Goal: Task Accomplishment & Management: Use online tool/utility

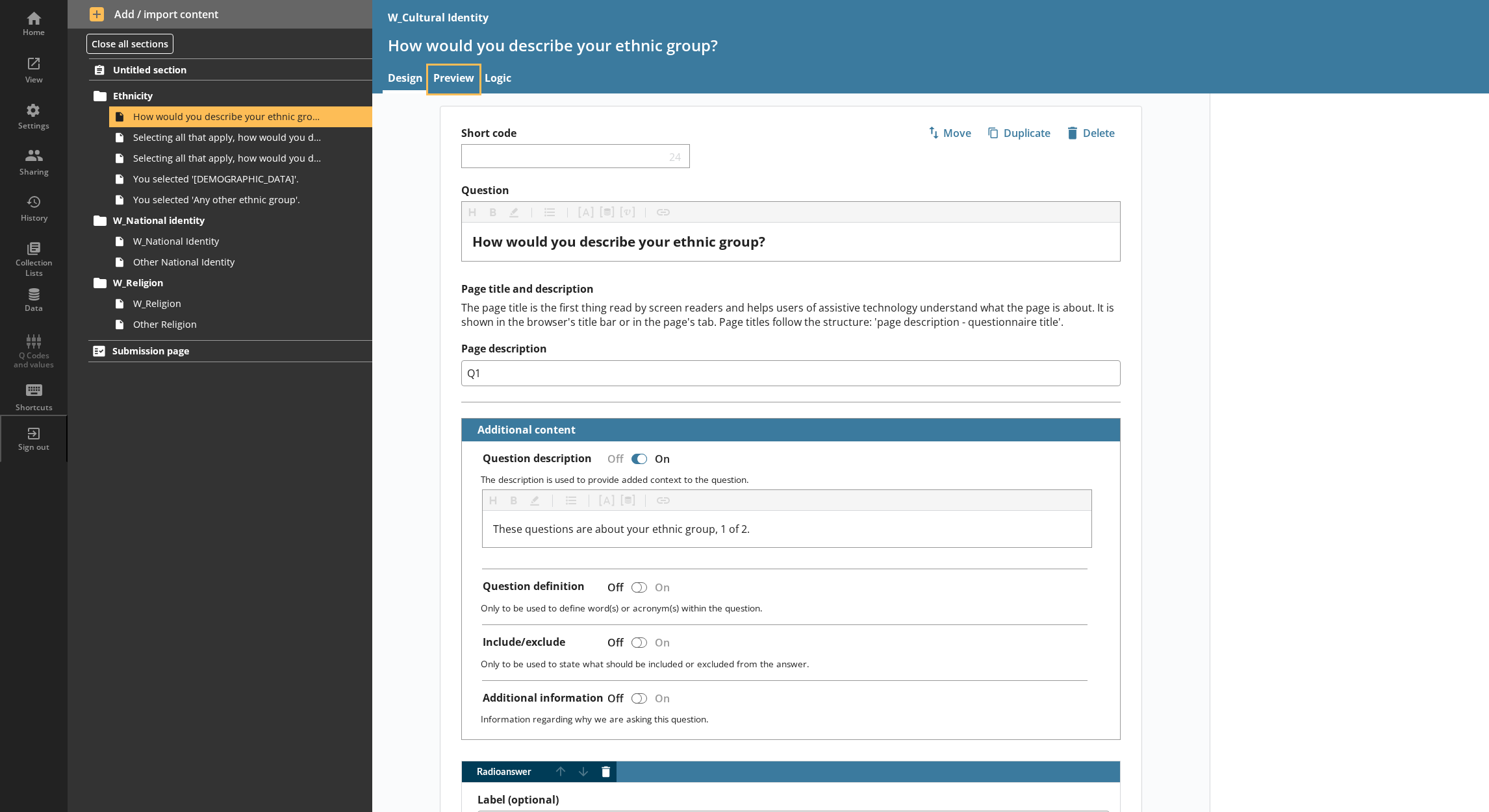
click at [451, 75] on link "Preview" at bounding box center [454, 80] width 51 height 28
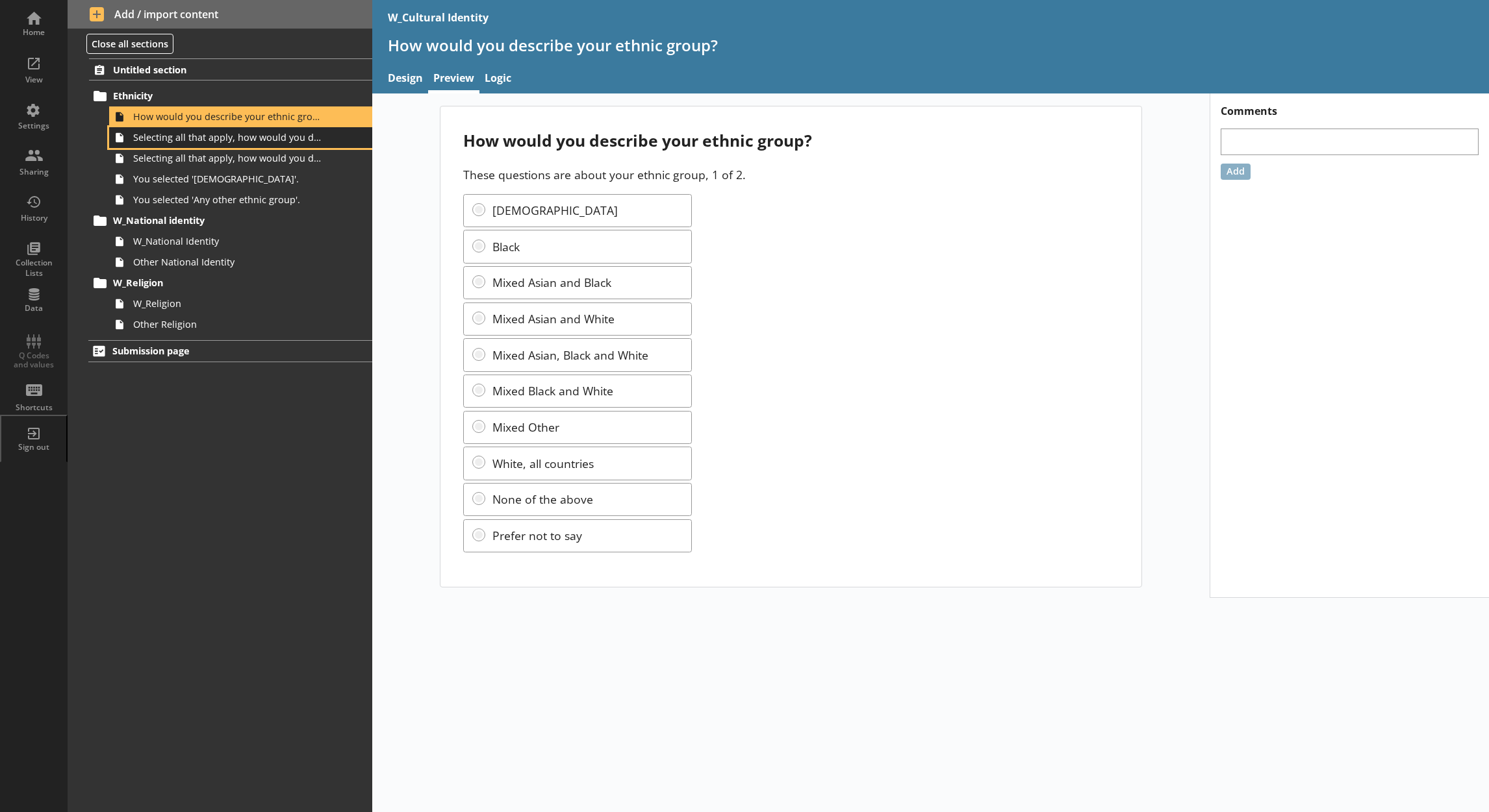
click at [251, 139] on span "Selecting all that apply, how would you describe your ethnic group?" at bounding box center [228, 137] width 190 height 12
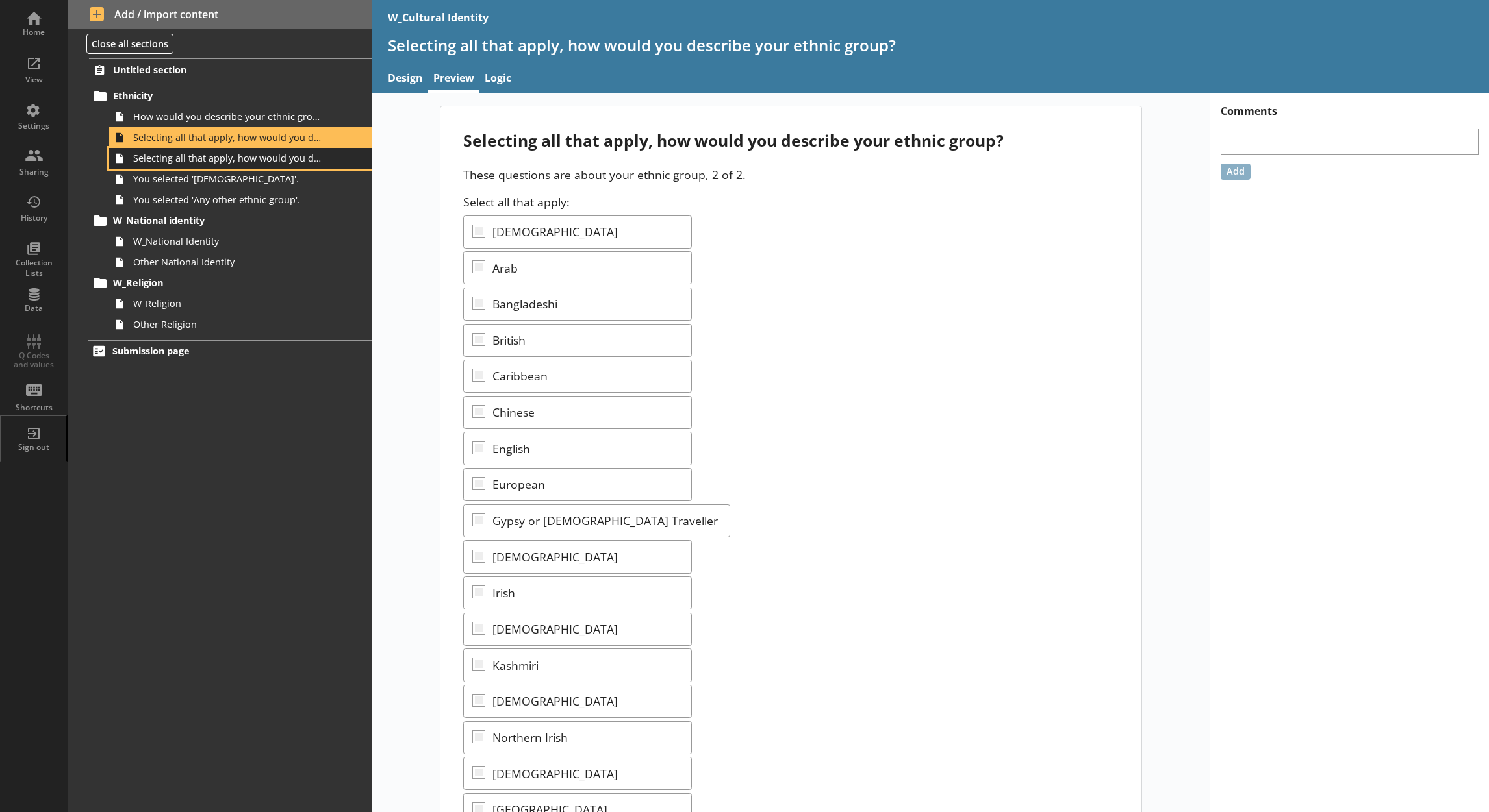
click at [243, 165] on link "Selecting all that apply, how would you describe your ethnic group?" at bounding box center [240, 158] width 263 height 21
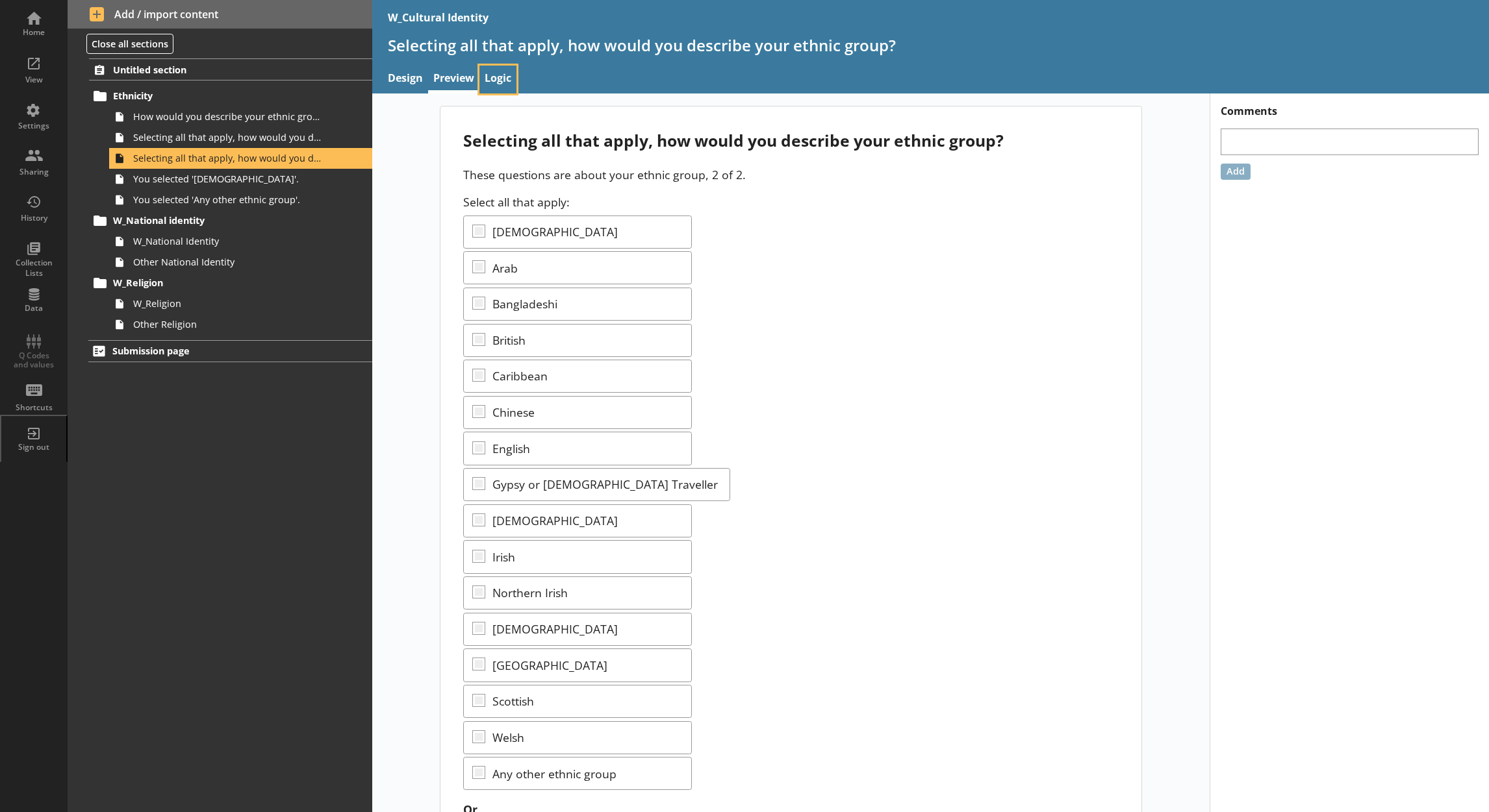
click at [492, 75] on link "Logic" at bounding box center [498, 80] width 37 height 28
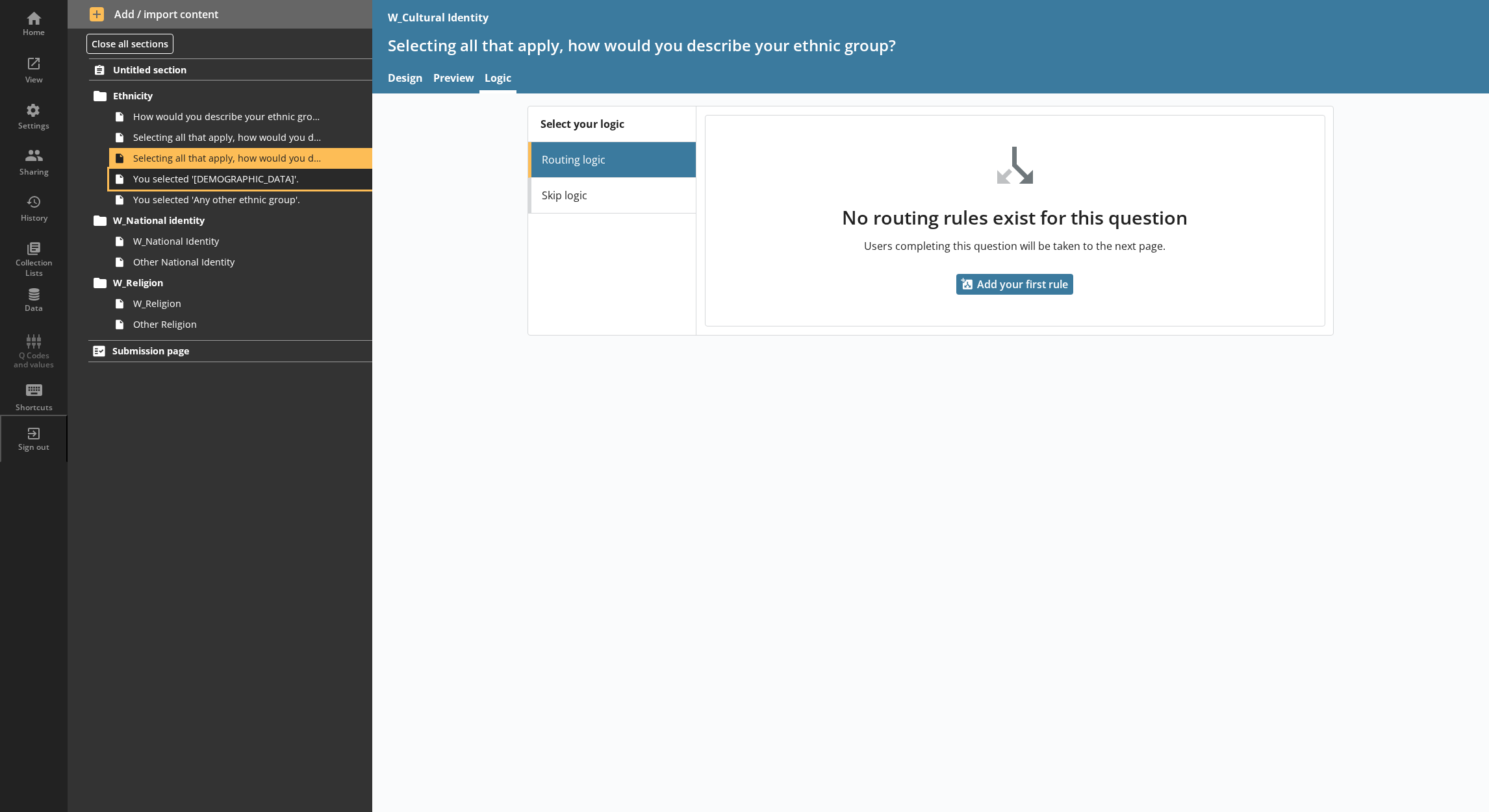
click at [278, 174] on span "You selected '[DEMOGRAPHIC_DATA]'." at bounding box center [228, 179] width 190 height 12
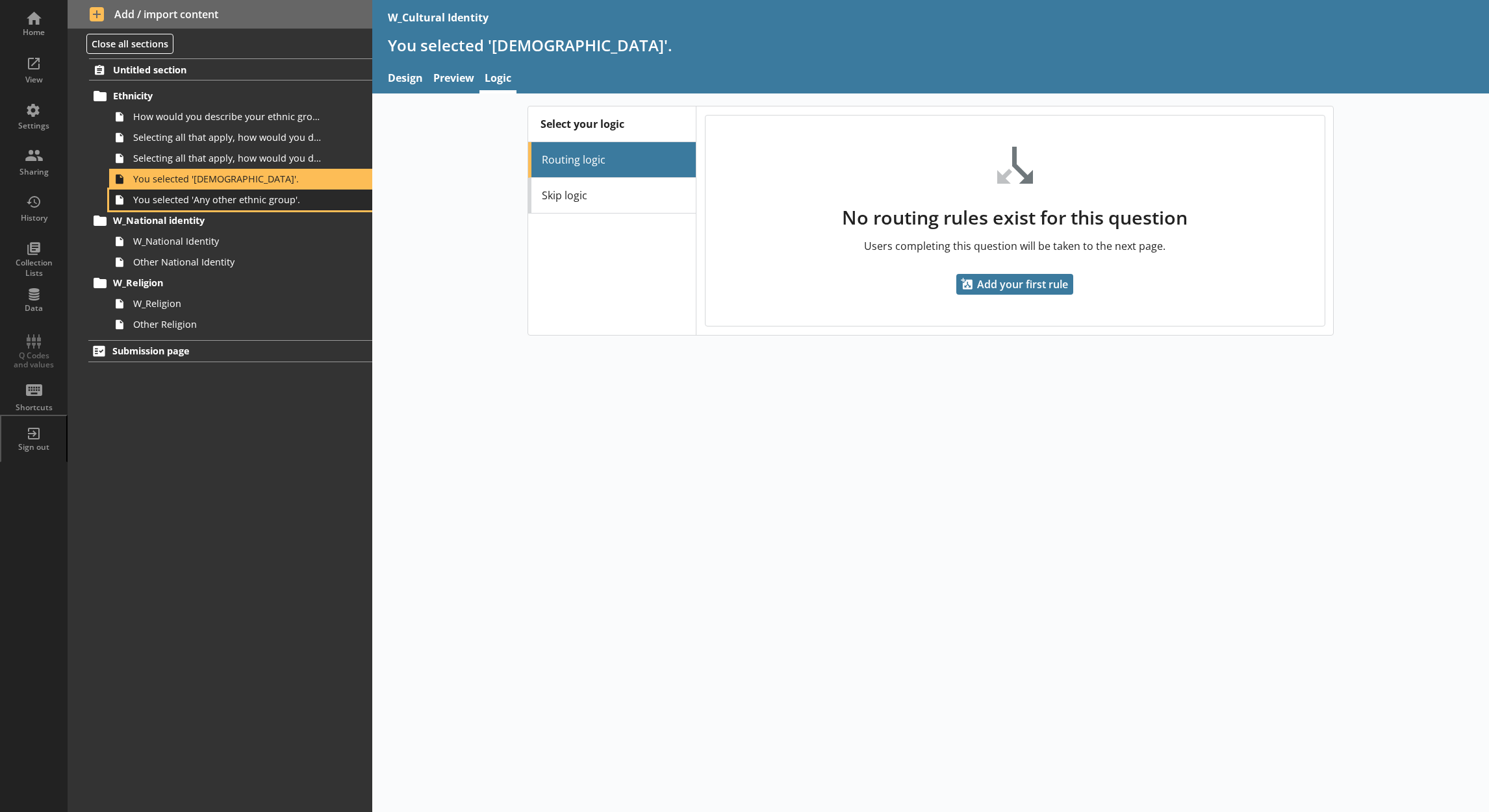
click at [295, 200] on span "You selected 'Any other ethnic group'." at bounding box center [228, 200] width 190 height 12
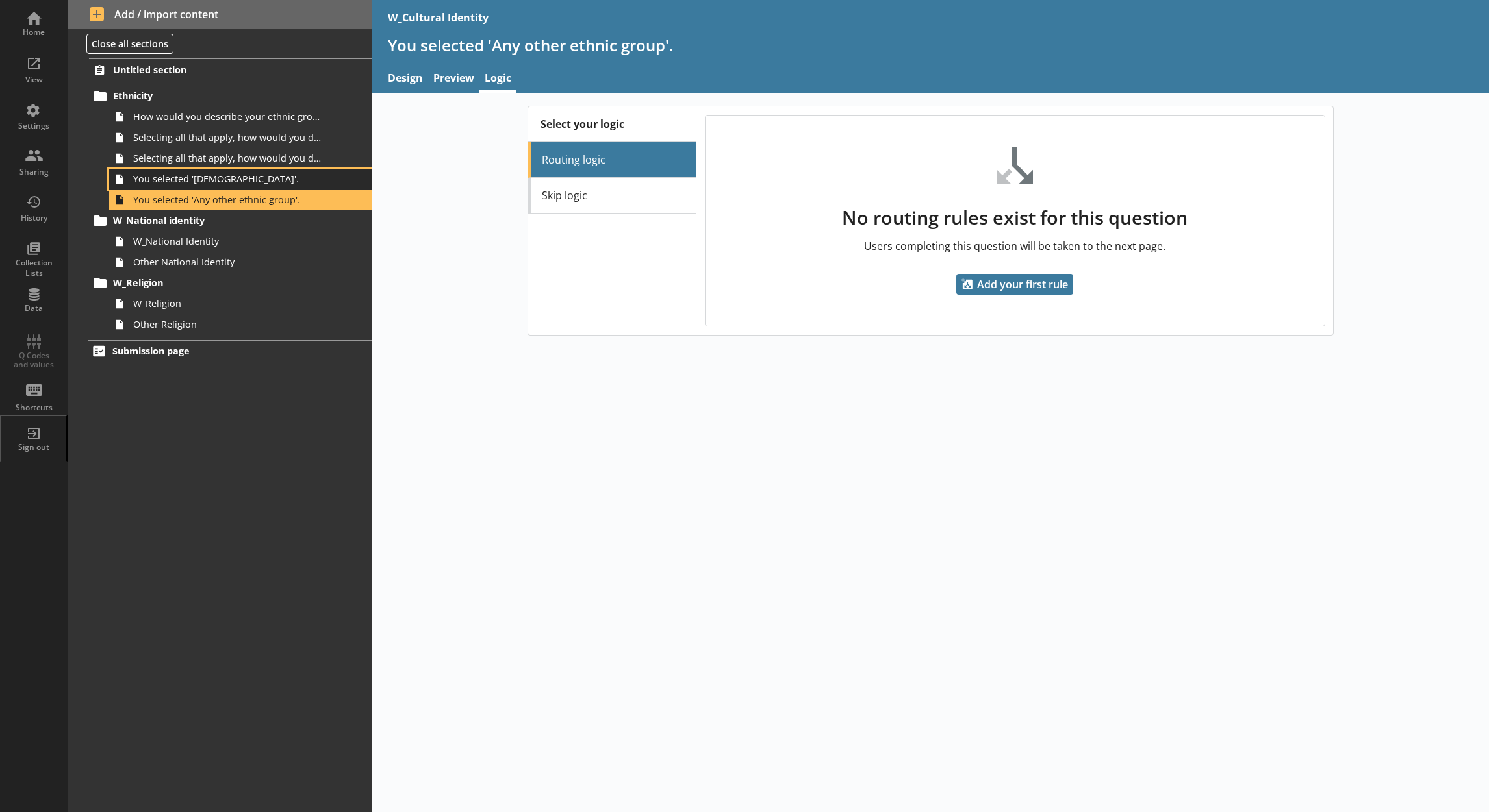
click at [260, 178] on span "You selected '[DEMOGRAPHIC_DATA]'." at bounding box center [228, 179] width 190 height 12
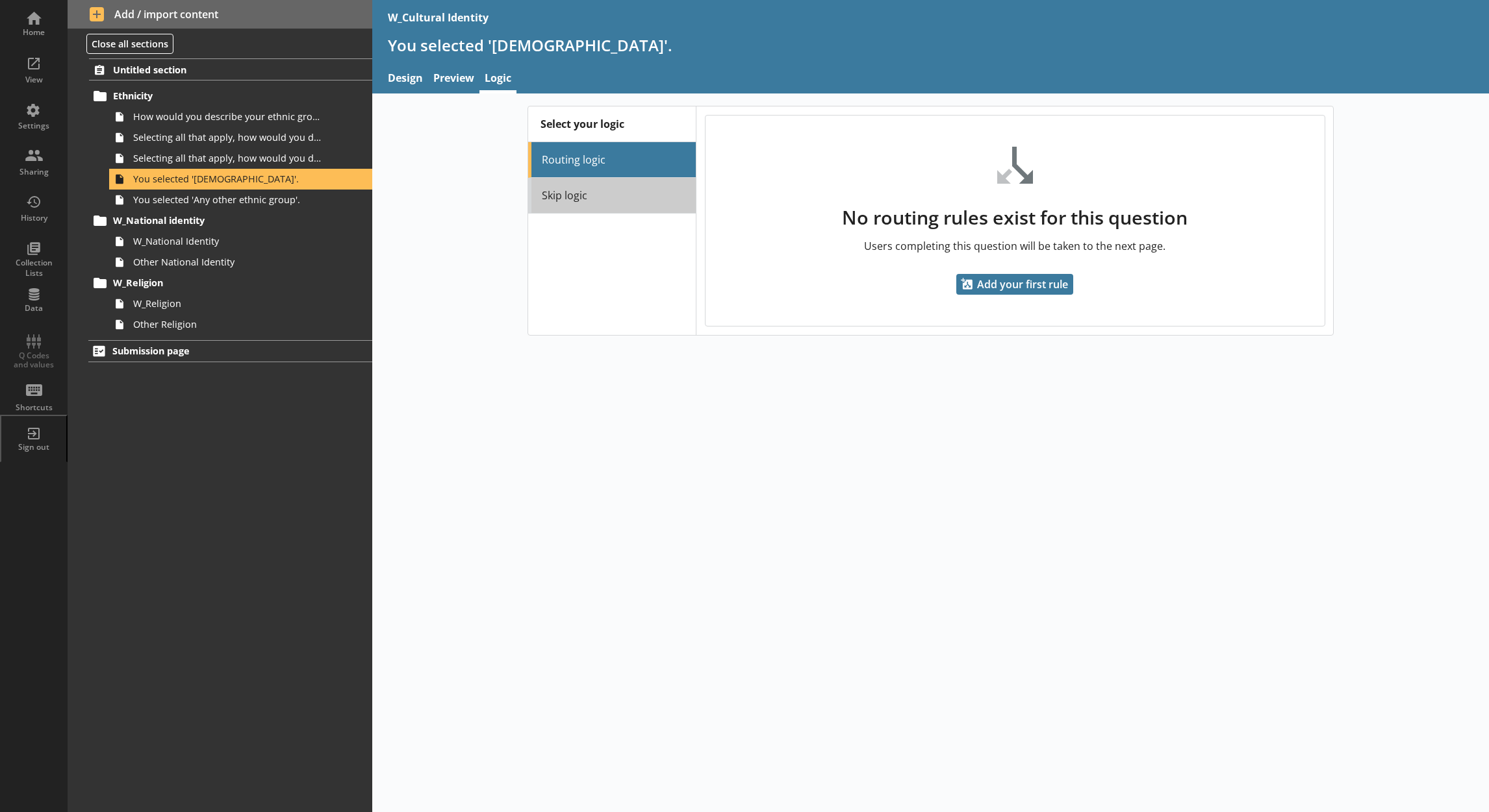
click at [576, 191] on link "Skip logic" at bounding box center [612, 196] width 168 height 36
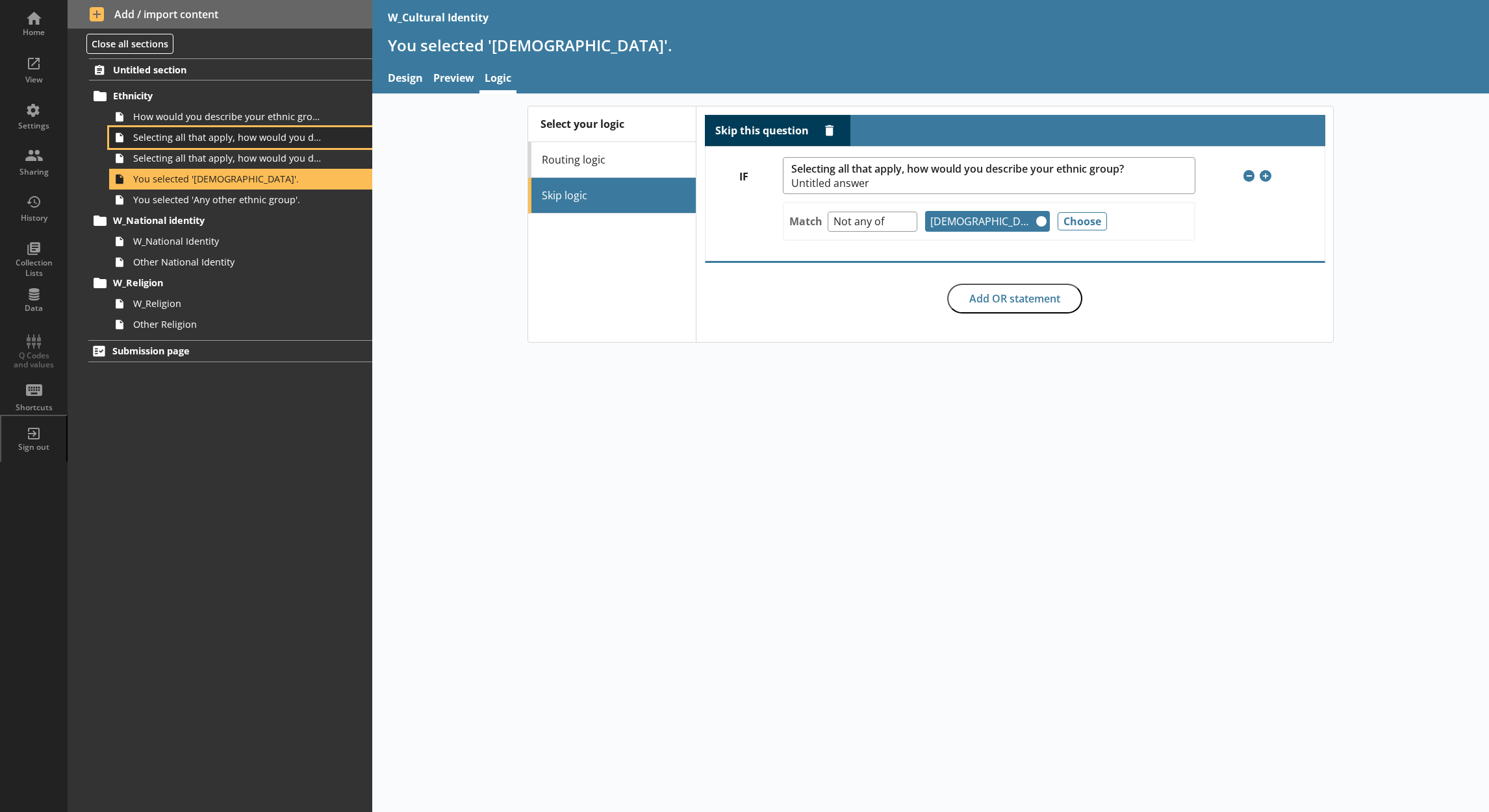
click at [236, 129] on link "Selecting all that apply, how would you describe your ethnic group?" at bounding box center [240, 138] width 263 height 21
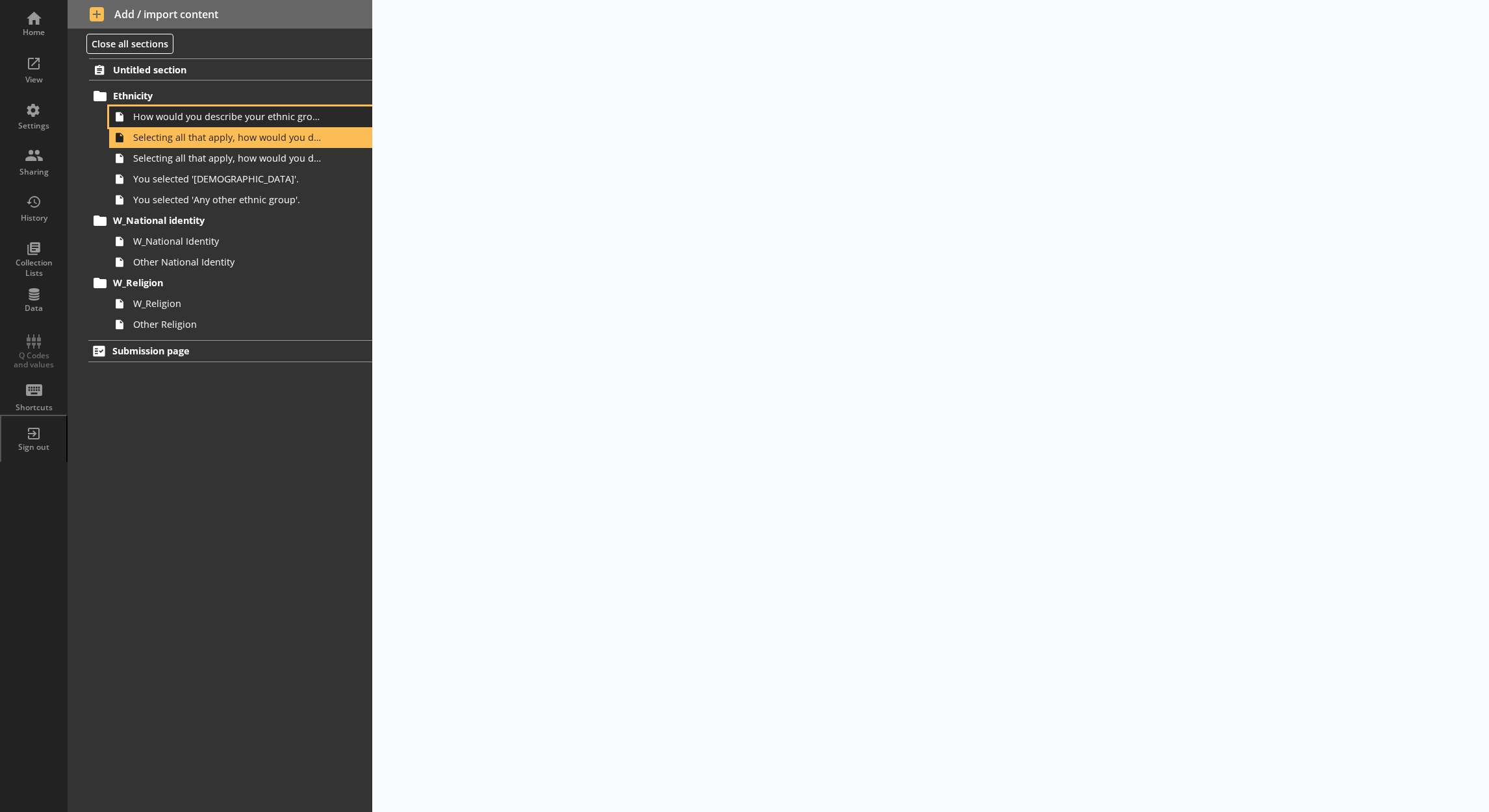
click at [241, 122] on span "How would you describe your ethnic group?" at bounding box center [228, 116] width 190 height 12
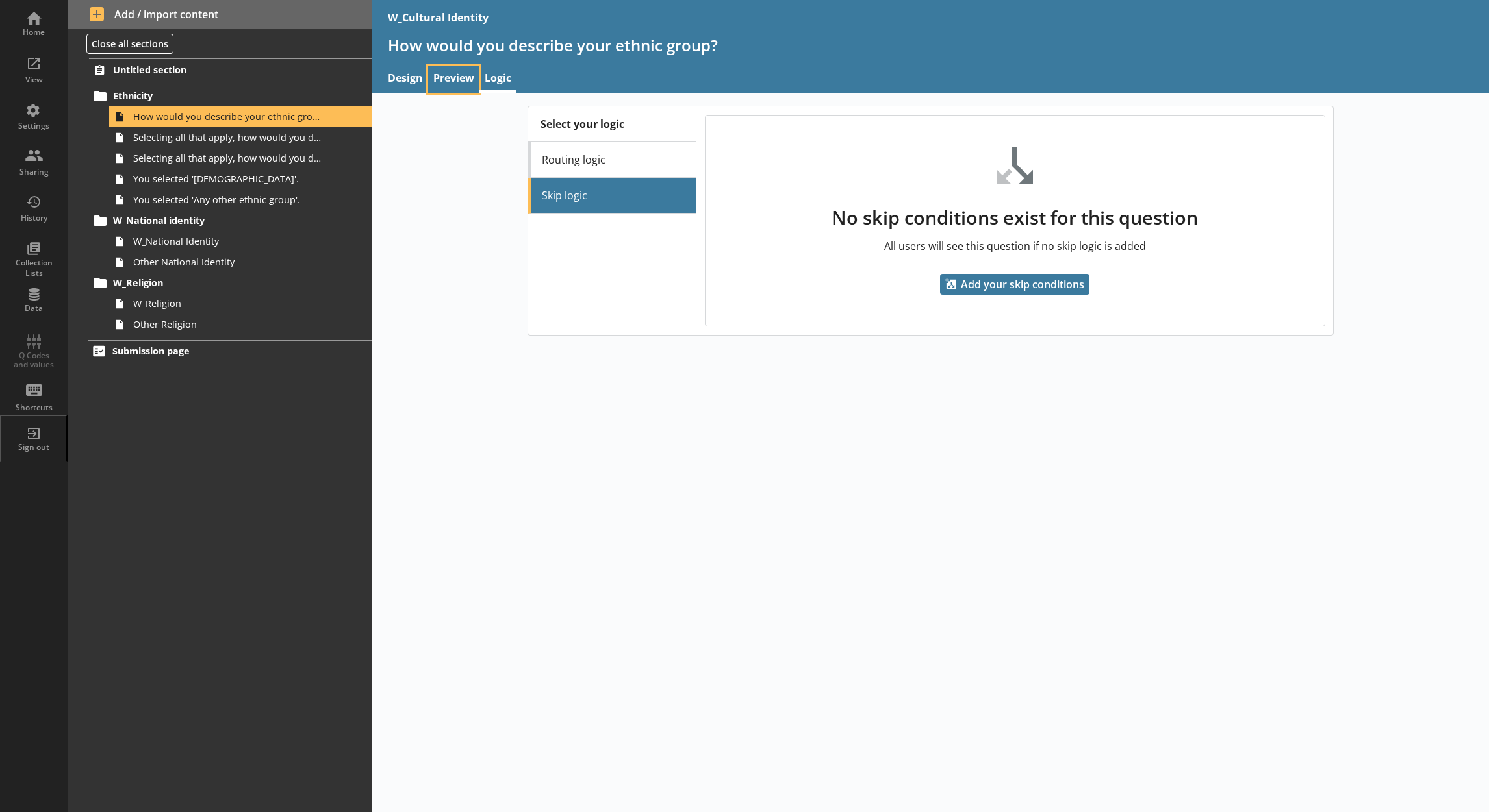
click at [457, 79] on link "Preview" at bounding box center [454, 80] width 51 height 28
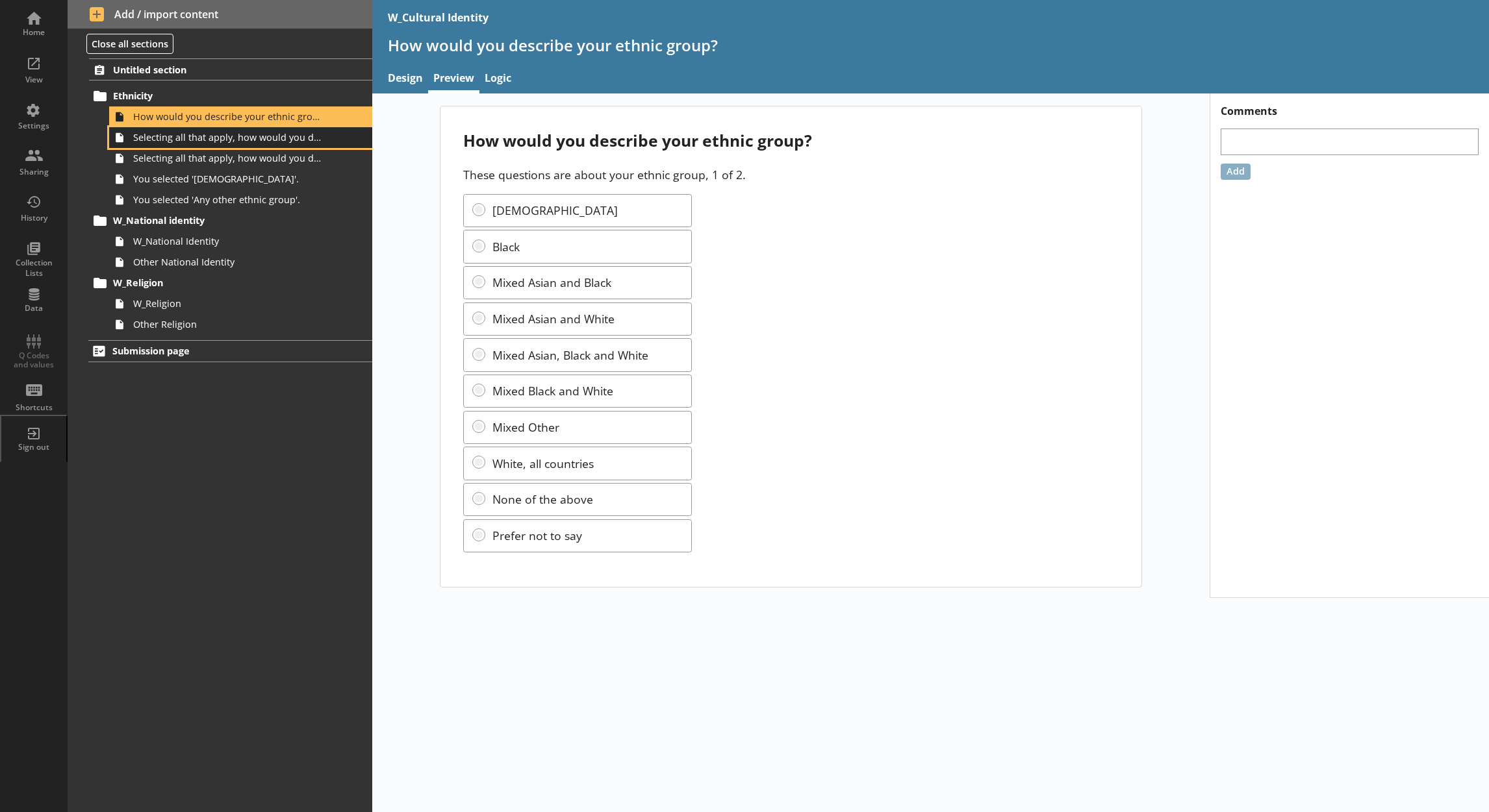
click at [239, 144] on link "Selecting all that apply, how would you describe your ethnic group?" at bounding box center [240, 138] width 263 height 21
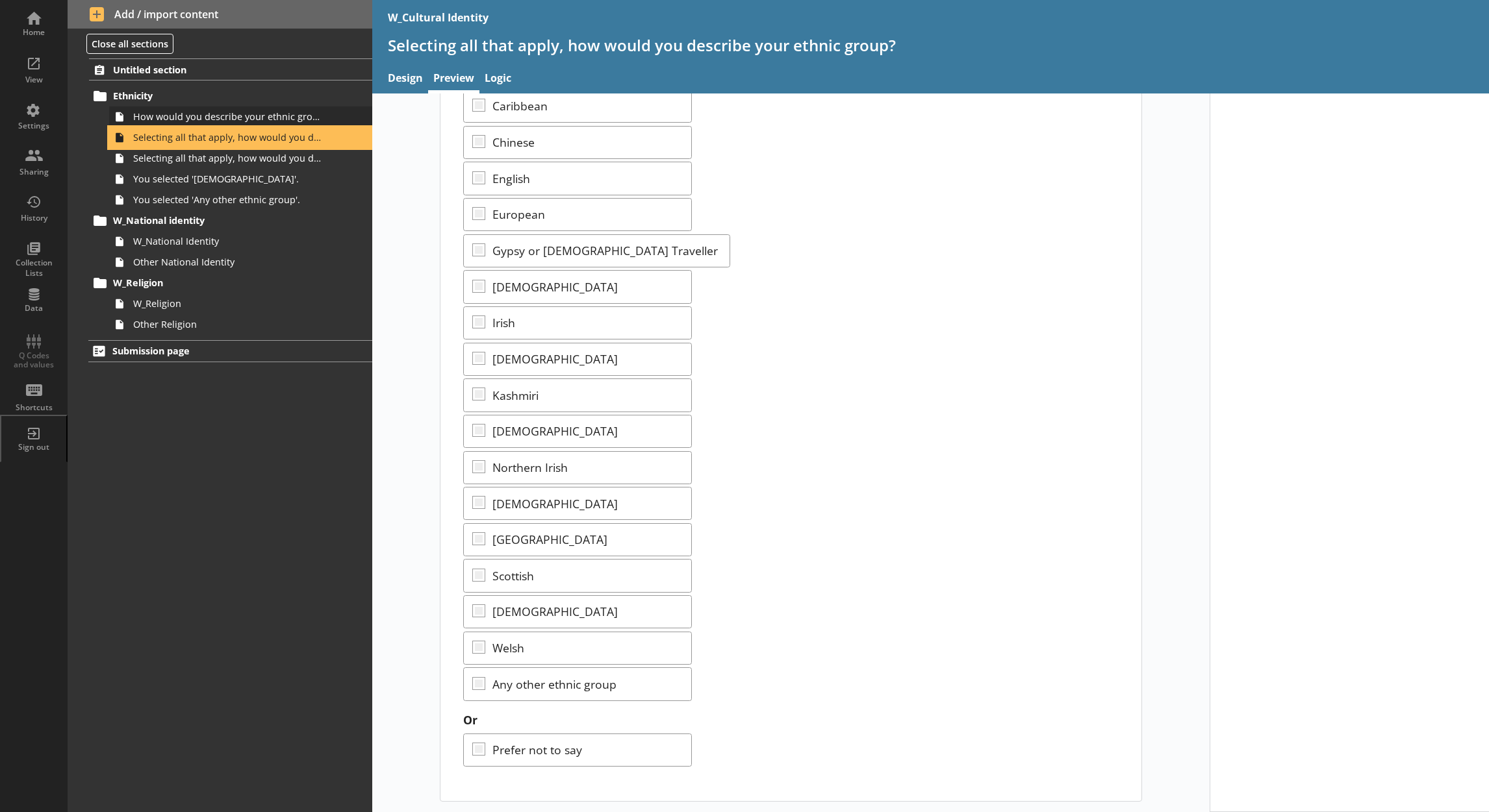
scroll to position [275, 0]
click at [267, 161] on span "Selecting all that apply, how would you describe your ethnic group?" at bounding box center [228, 158] width 190 height 12
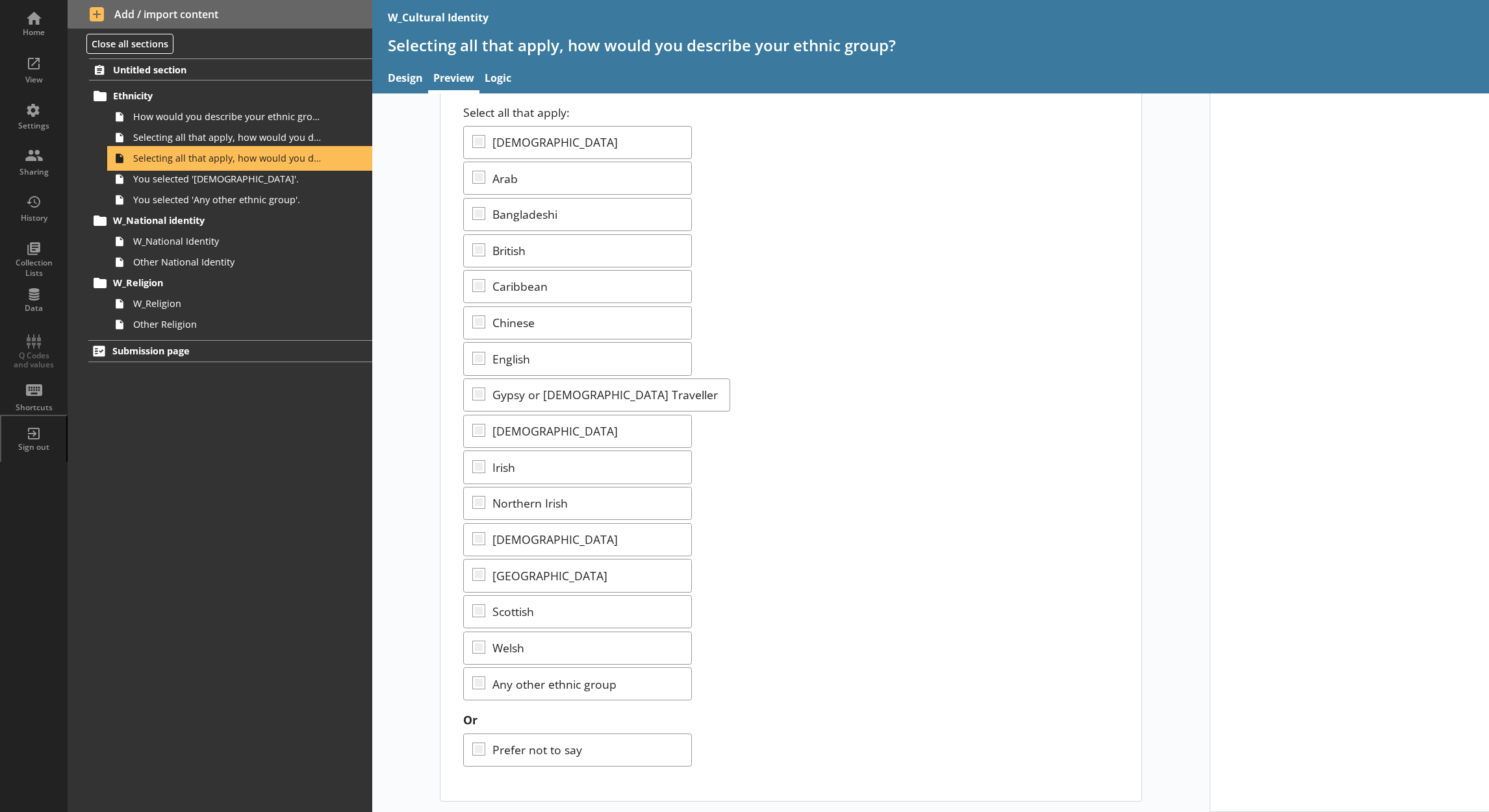
scroll to position [93, 0]
click at [499, 85] on link "Logic" at bounding box center [498, 80] width 37 height 28
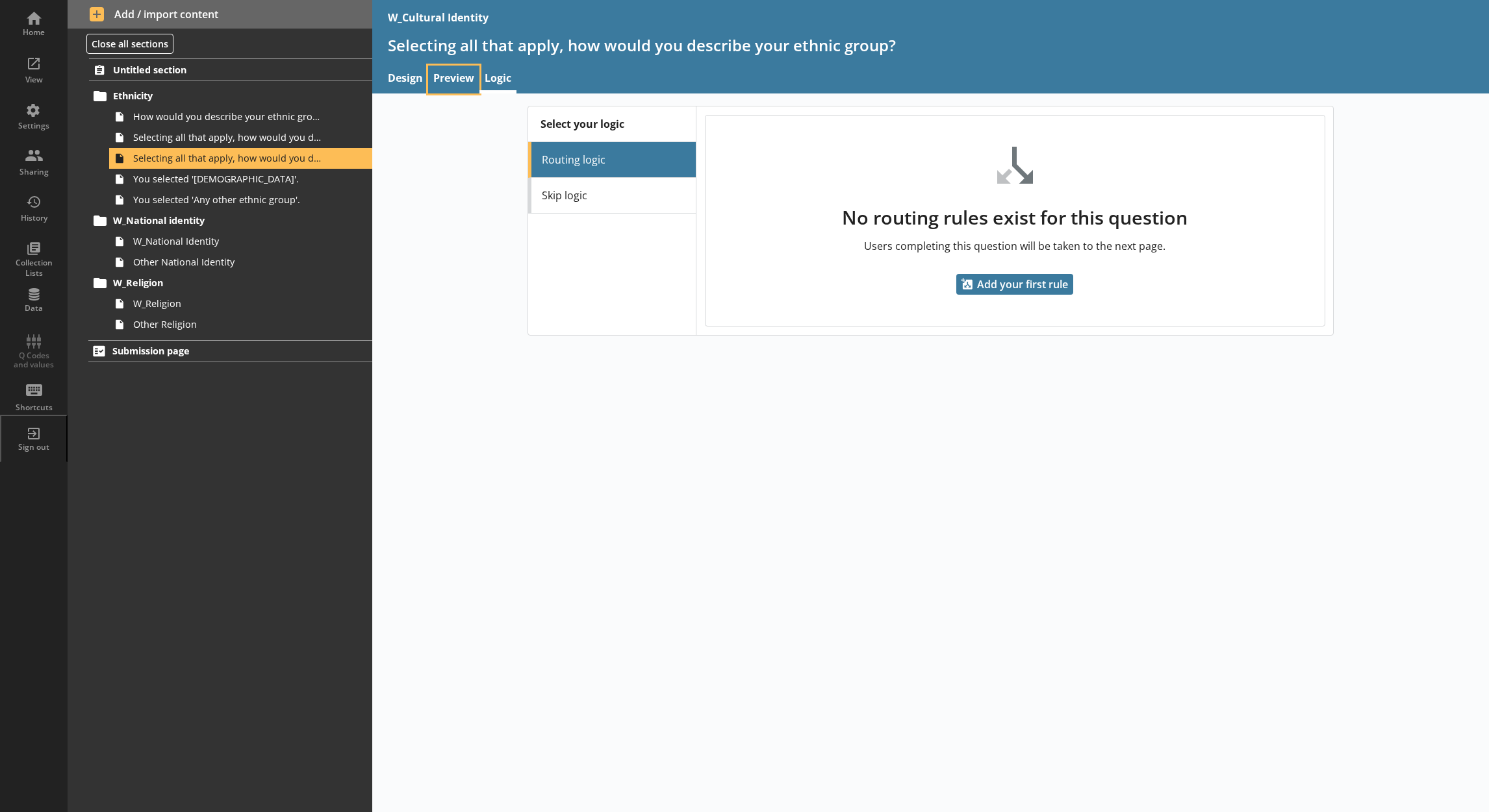
click at [451, 75] on link "Preview" at bounding box center [454, 80] width 51 height 28
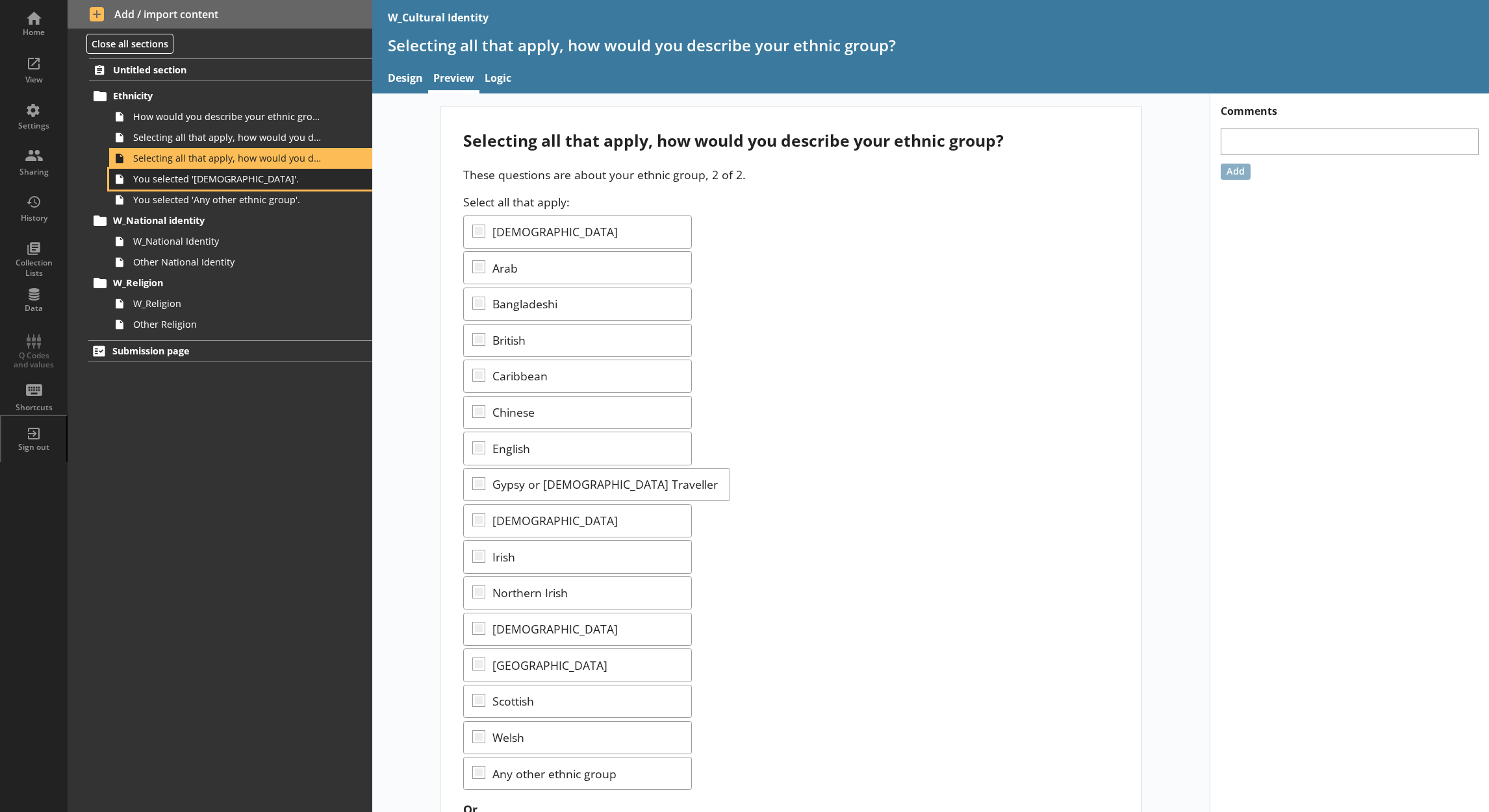
click at [243, 184] on span "You selected '[DEMOGRAPHIC_DATA]'." at bounding box center [228, 179] width 190 height 12
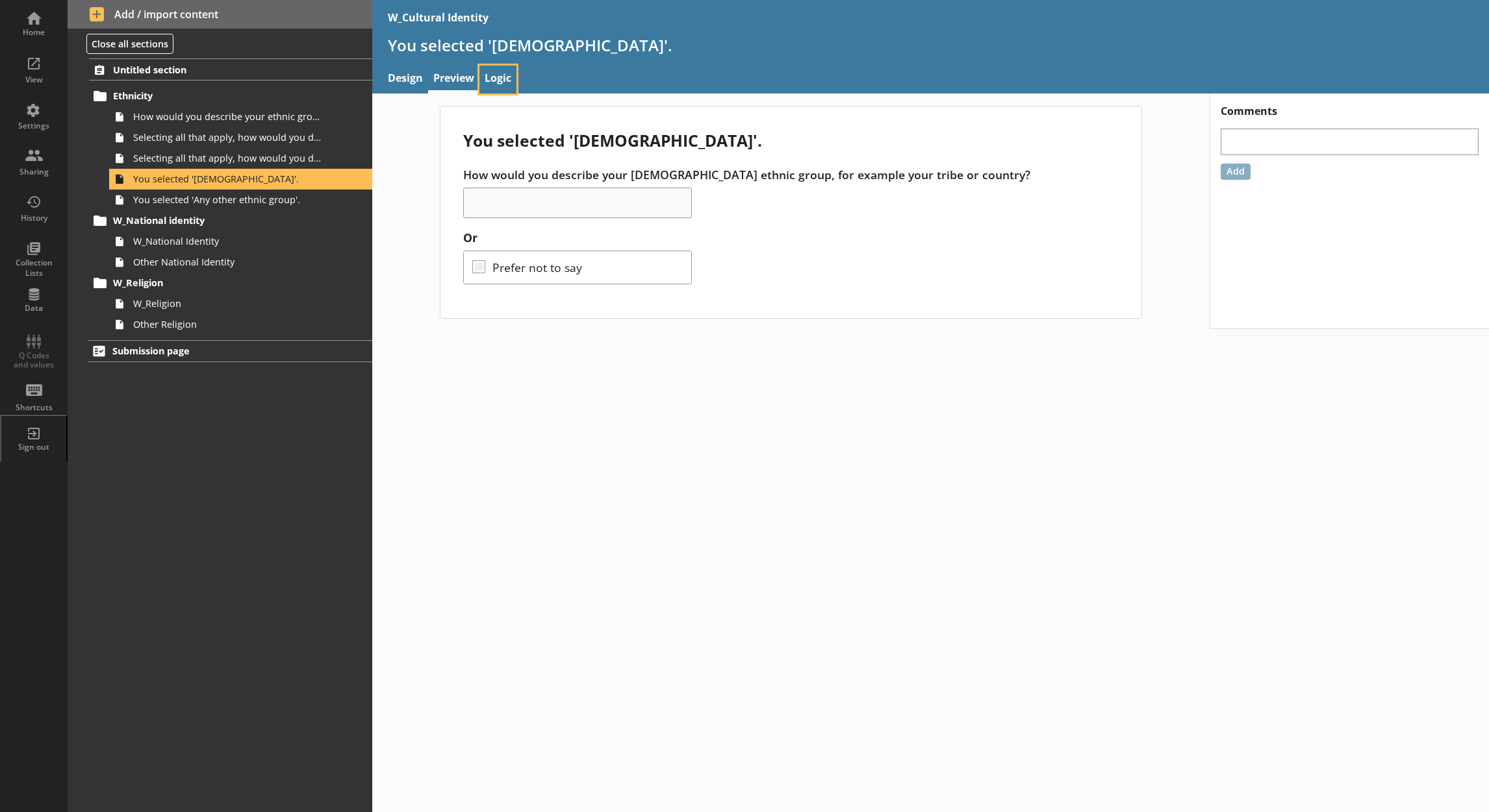
click at [499, 76] on link "Logic" at bounding box center [498, 80] width 37 height 28
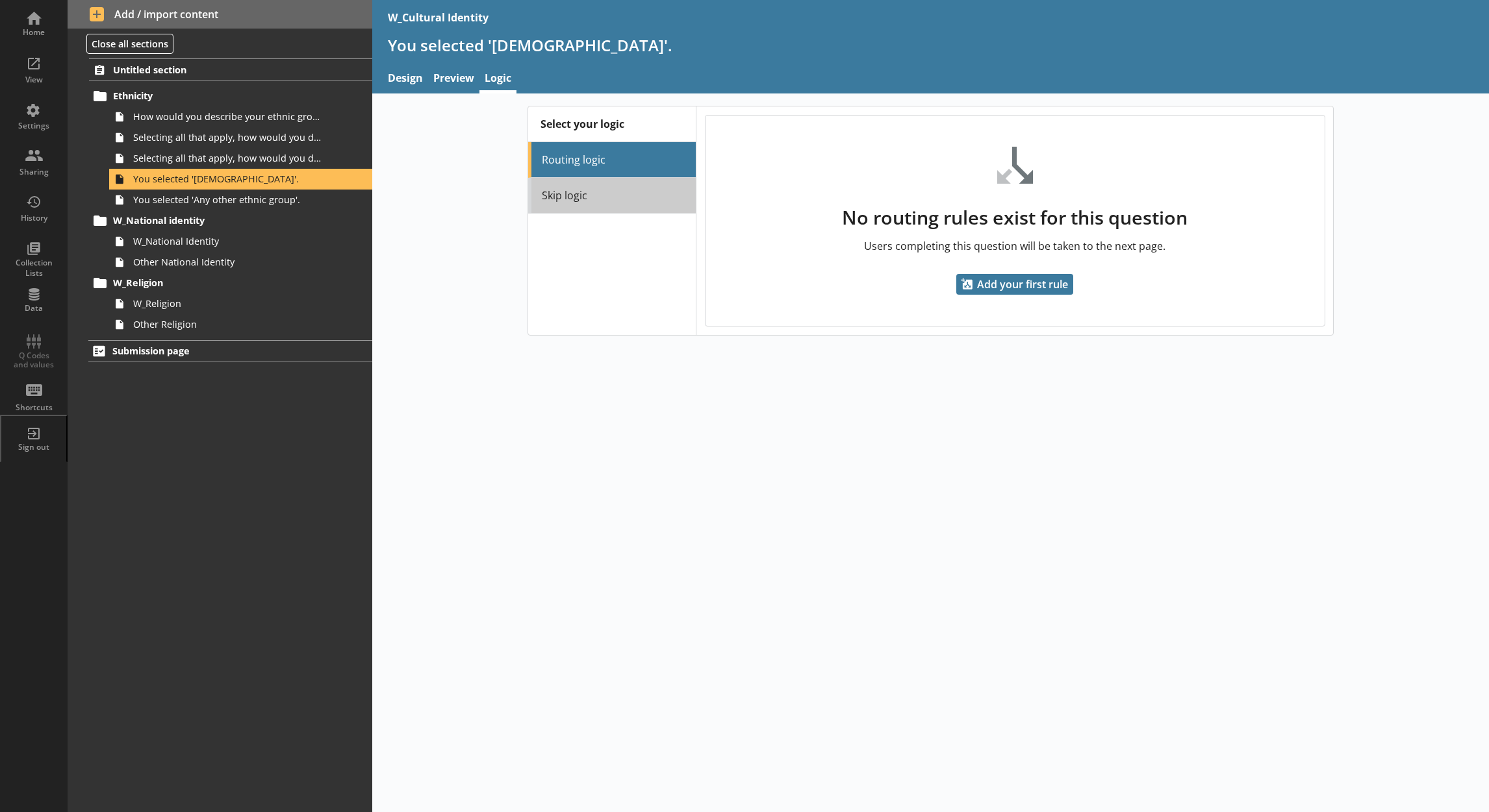
click at [584, 201] on link "Skip logic" at bounding box center [612, 196] width 168 height 36
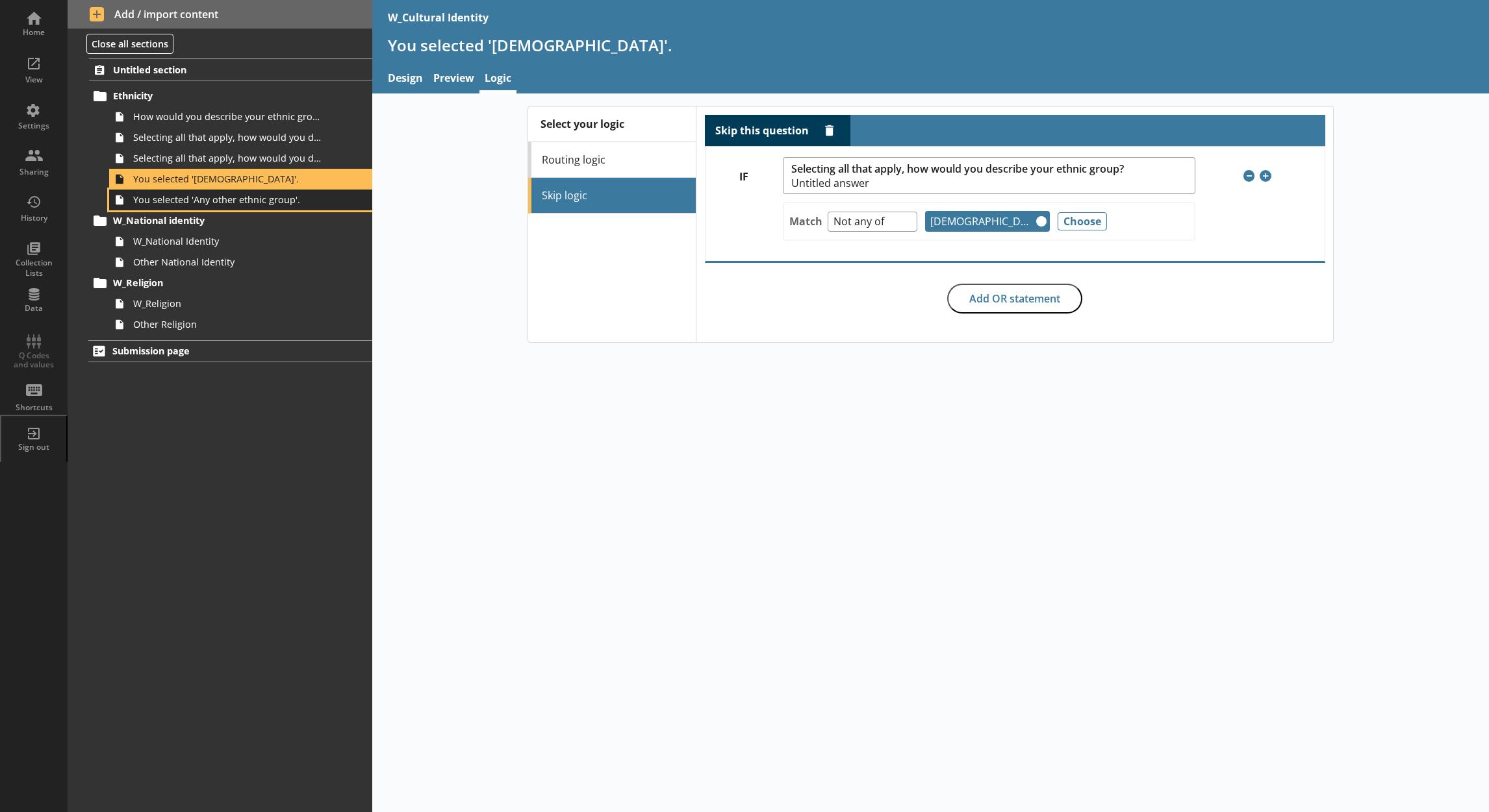
click at [305, 196] on span "You selected 'Any other ethnic group'." at bounding box center [228, 200] width 190 height 12
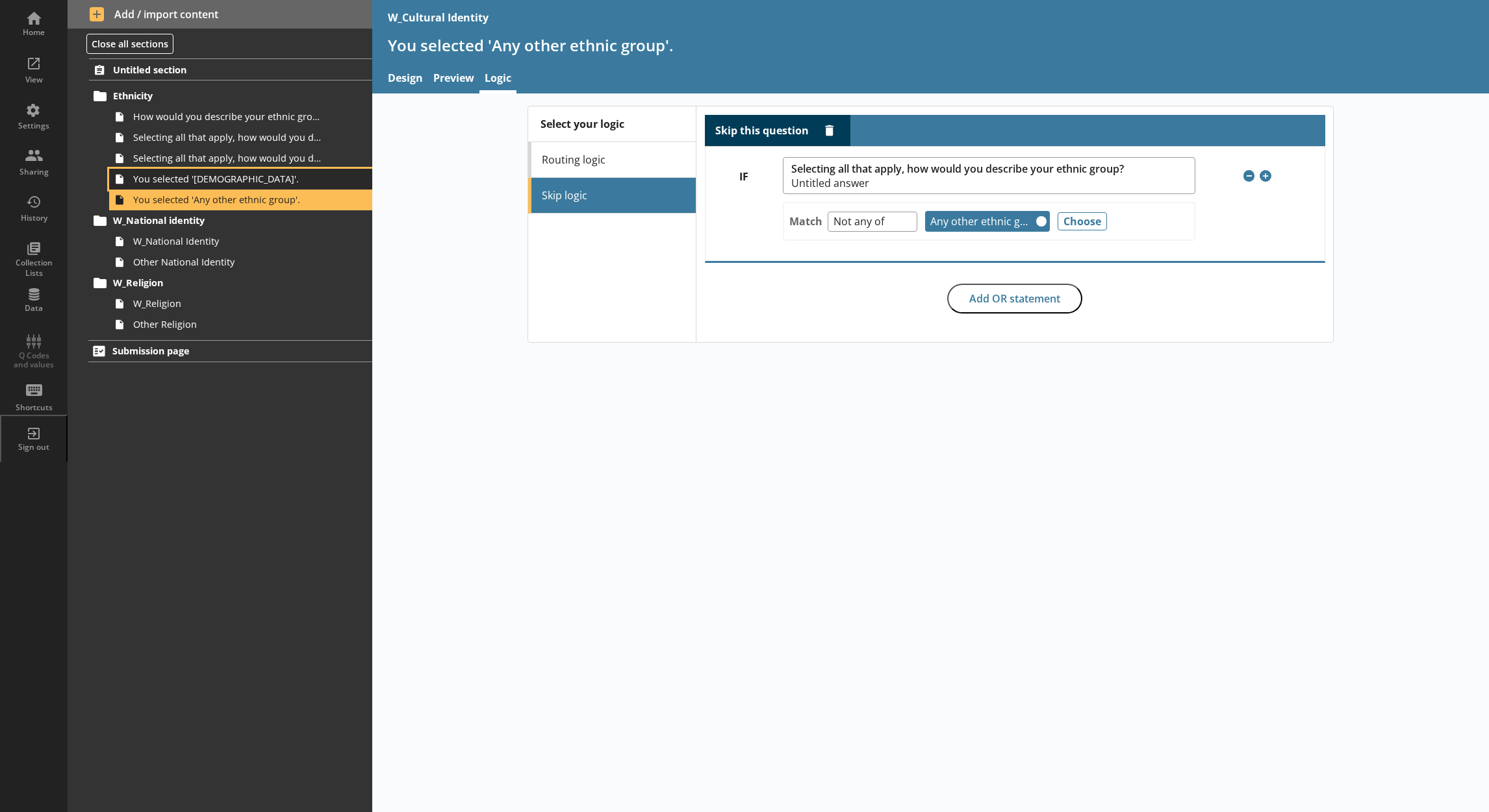
click at [235, 184] on span "You selected '[DEMOGRAPHIC_DATA]'." at bounding box center [228, 179] width 190 height 12
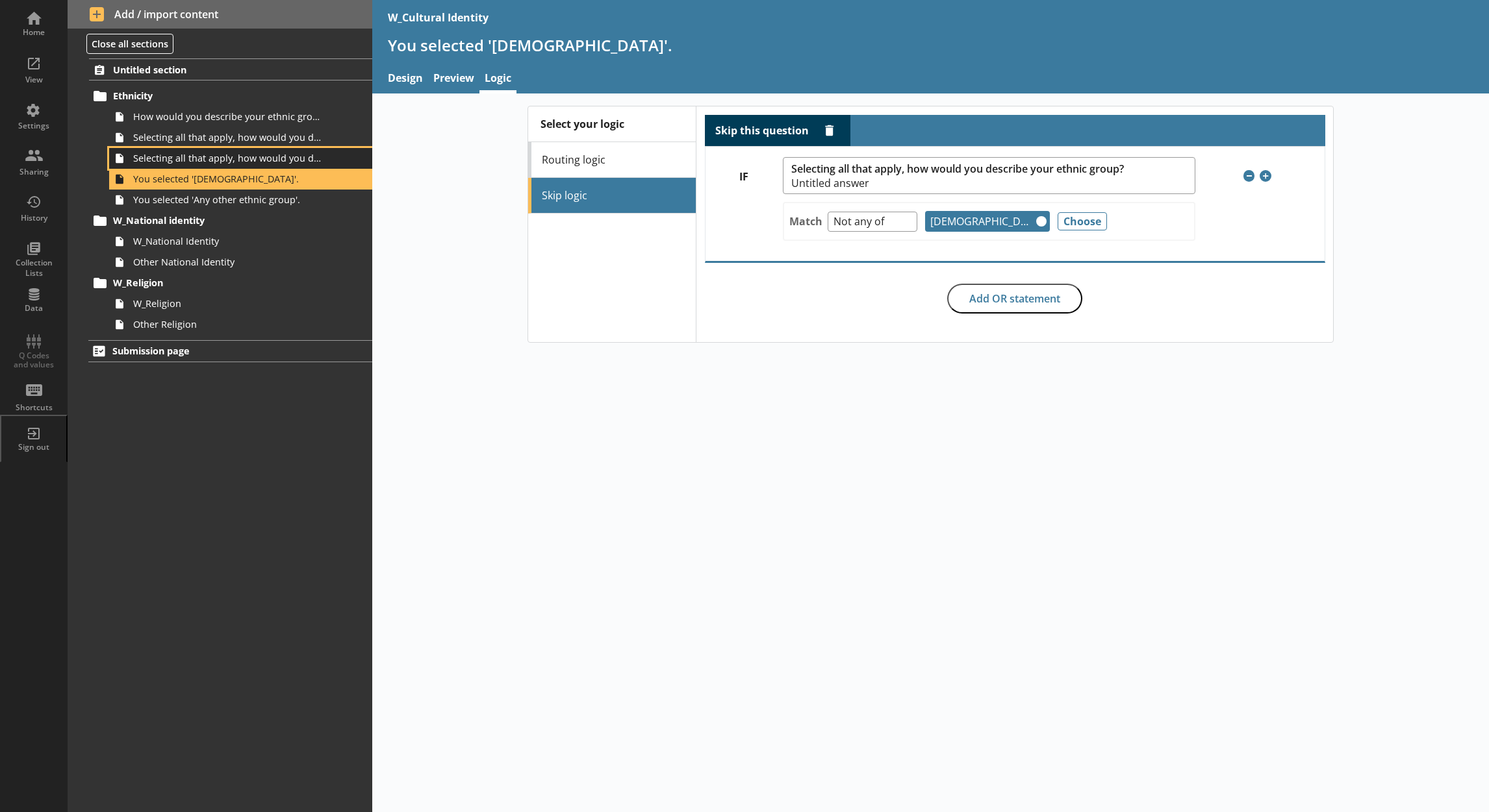
click at [235, 158] on span "Selecting all that apply, how would you describe your ethnic group?" at bounding box center [228, 158] width 190 height 12
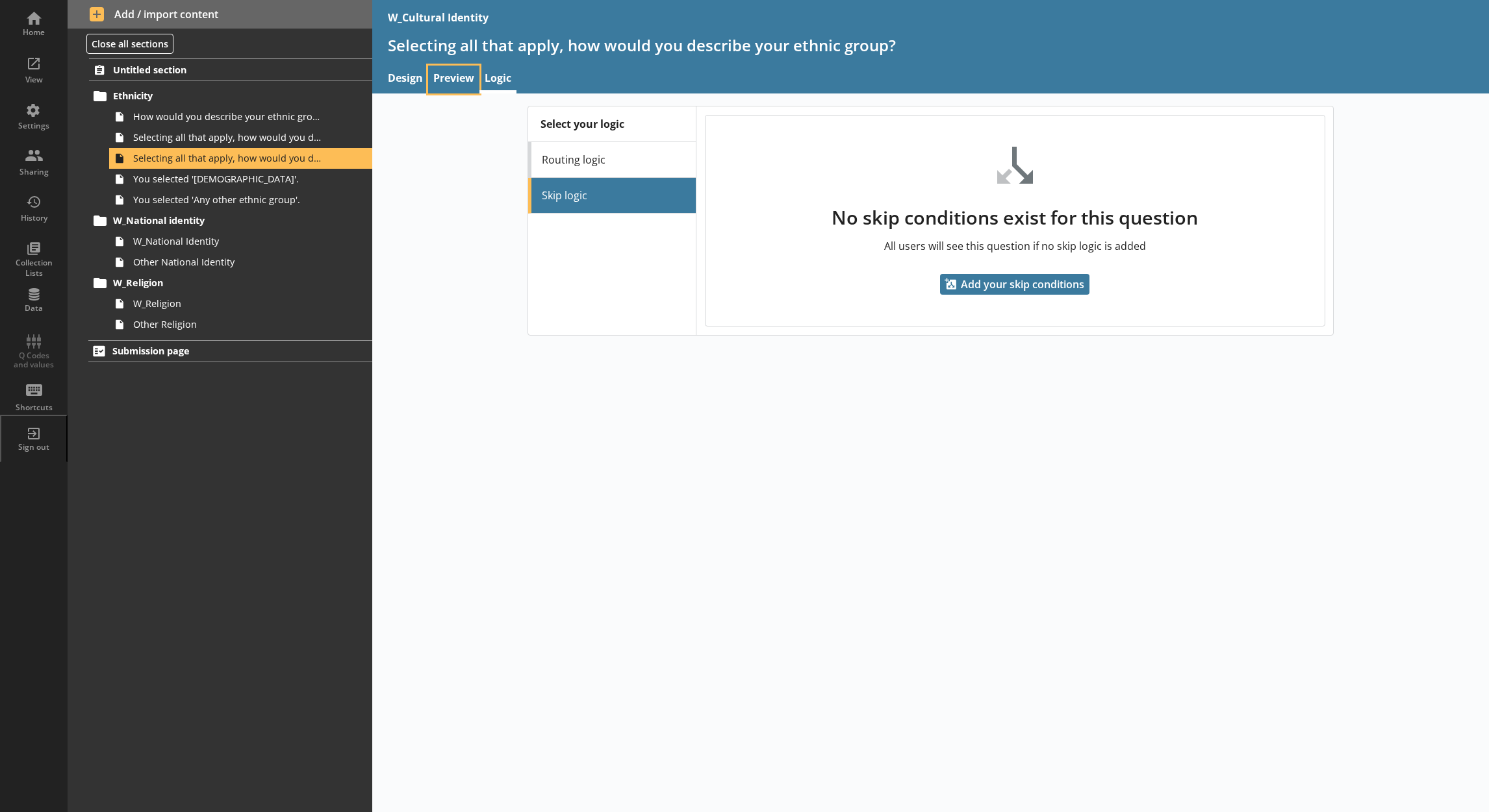
click at [442, 82] on link "Preview" at bounding box center [454, 80] width 51 height 28
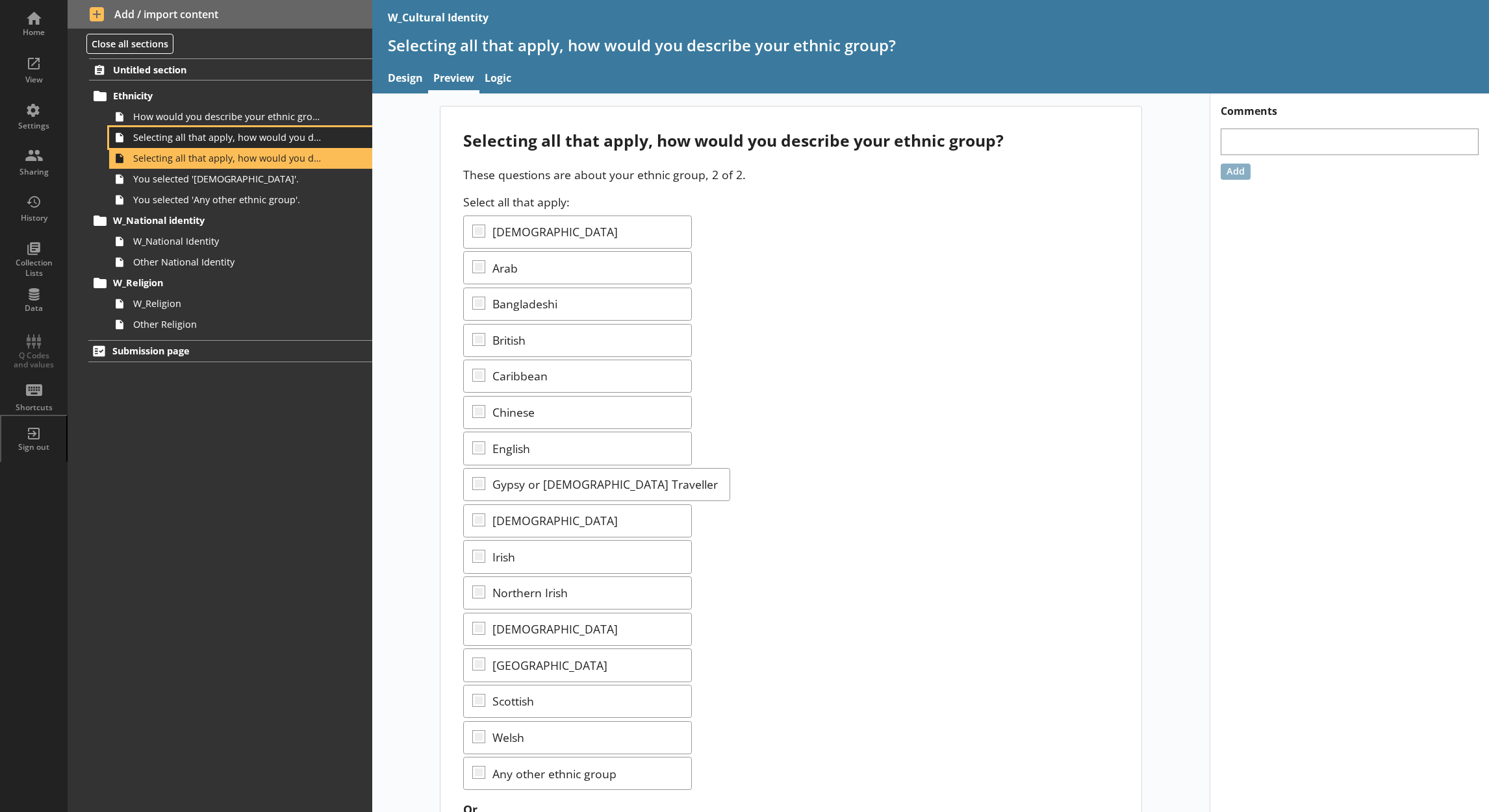
click at [286, 144] on span "Selecting all that apply, how would you describe your ethnic group?" at bounding box center [228, 137] width 190 height 12
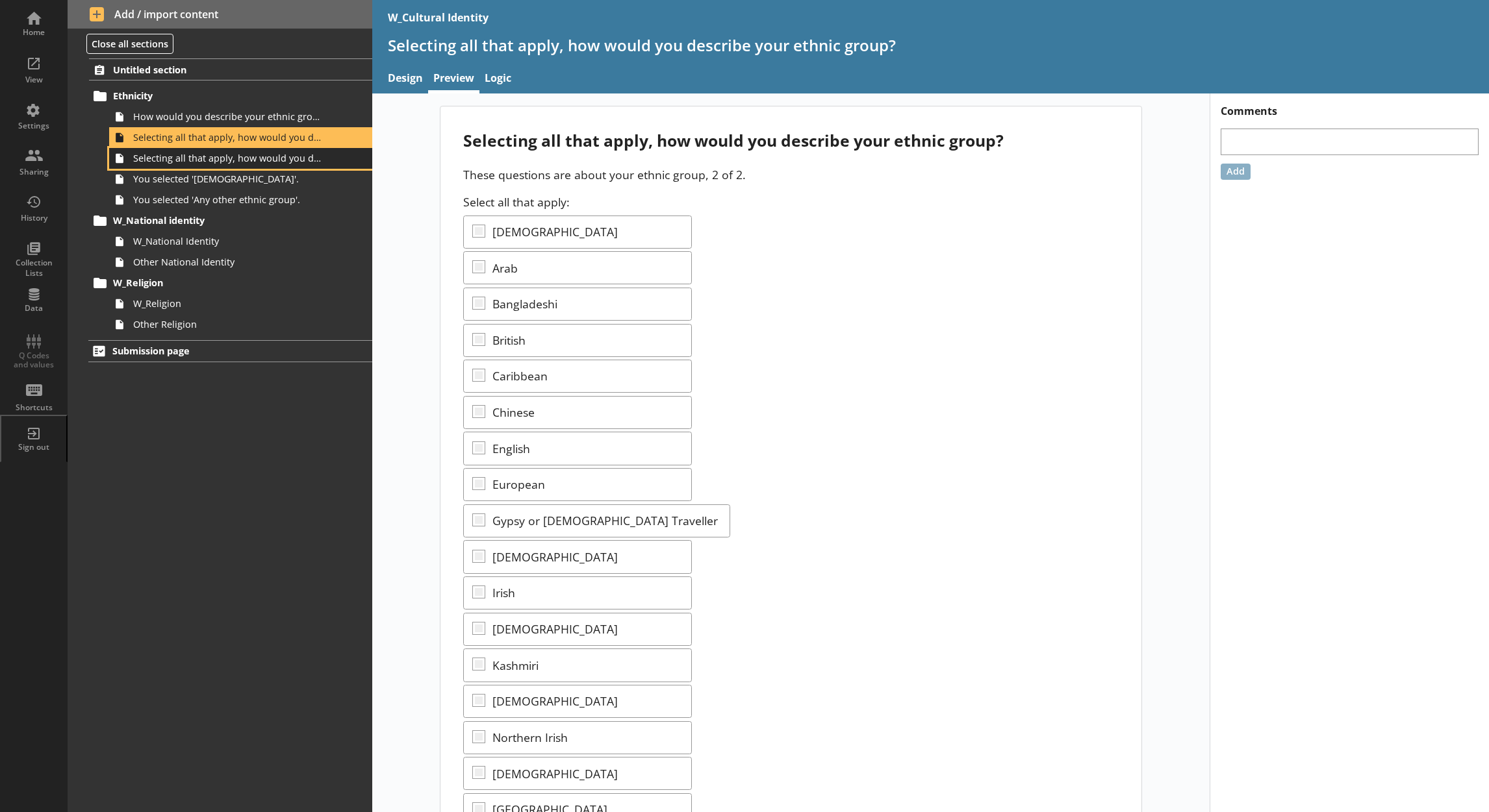
click at [303, 152] on span "Selecting all that apply, how would you describe your ethnic group?" at bounding box center [228, 158] width 190 height 12
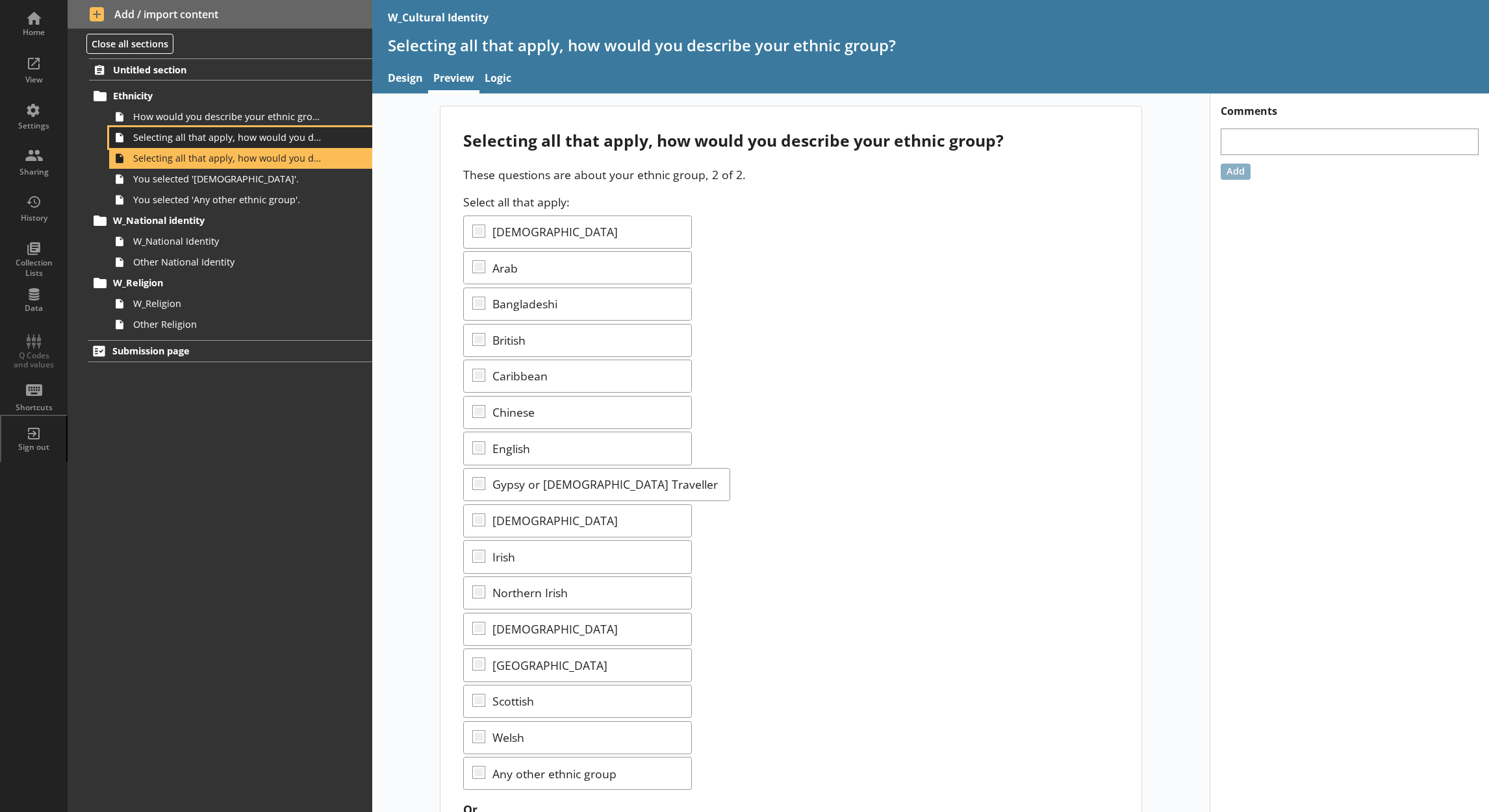
click at [302, 140] on span "Selecting all that apply, how would you describe your ethnic group?" at bounding box center [228, 137] width 190 height 12
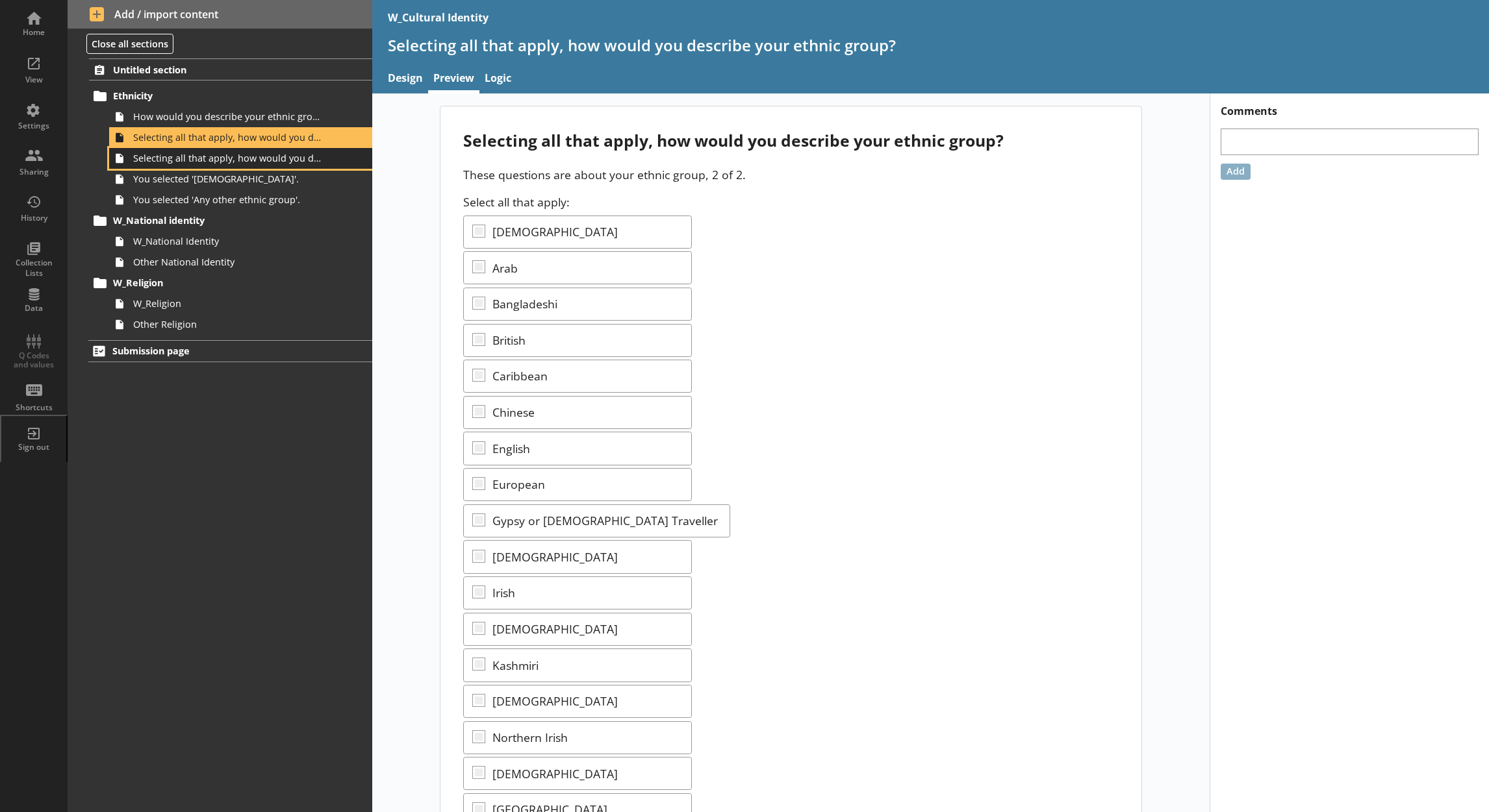
click at [302, 158] on span "Selecting all that apply, how would you describe your ethnic group?" at bounding box center [228, 158] width 190 height 12
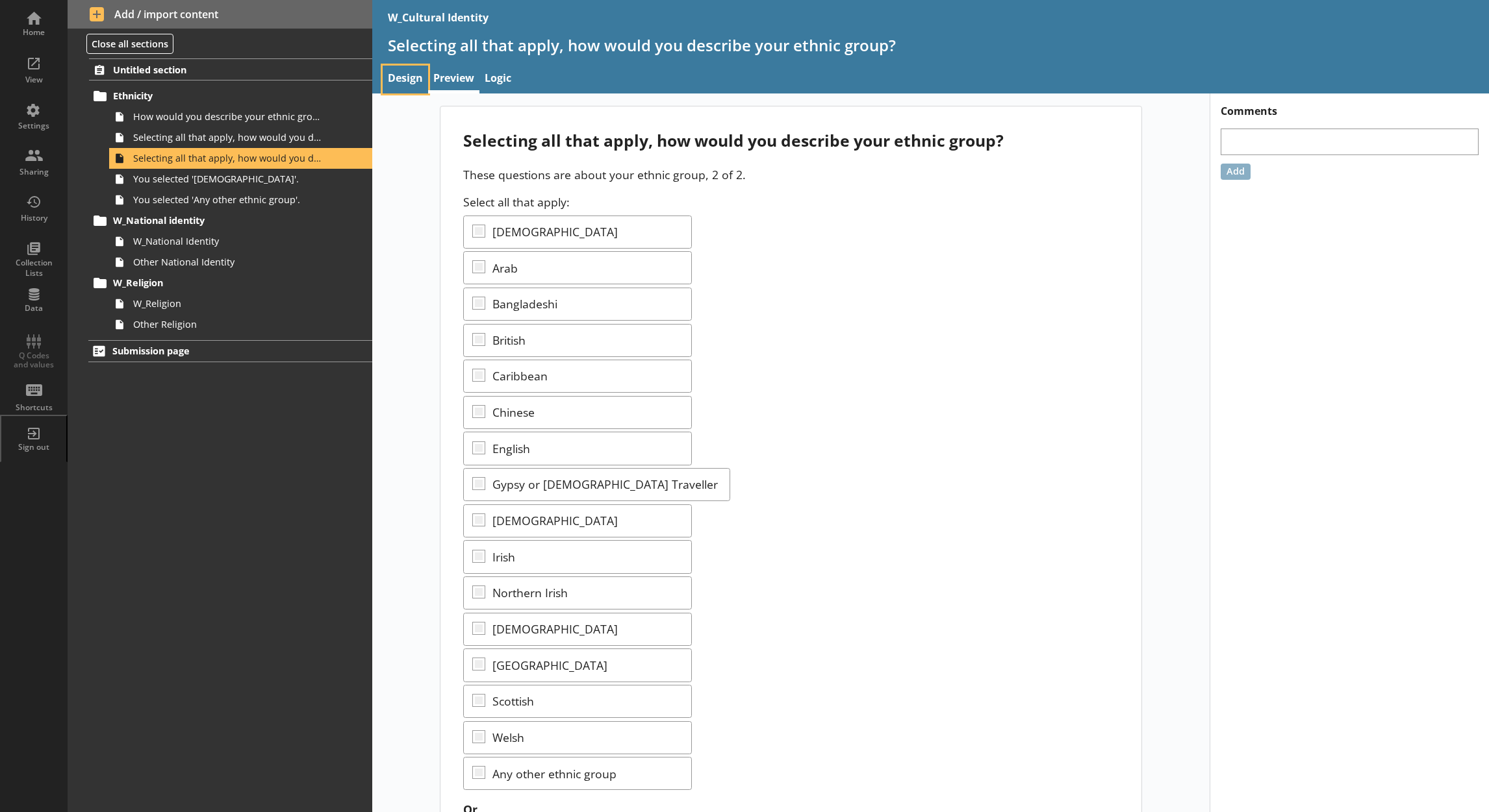
click at [397, 74] on link "Design" at bounding box center [405, 80] width 45 height 28
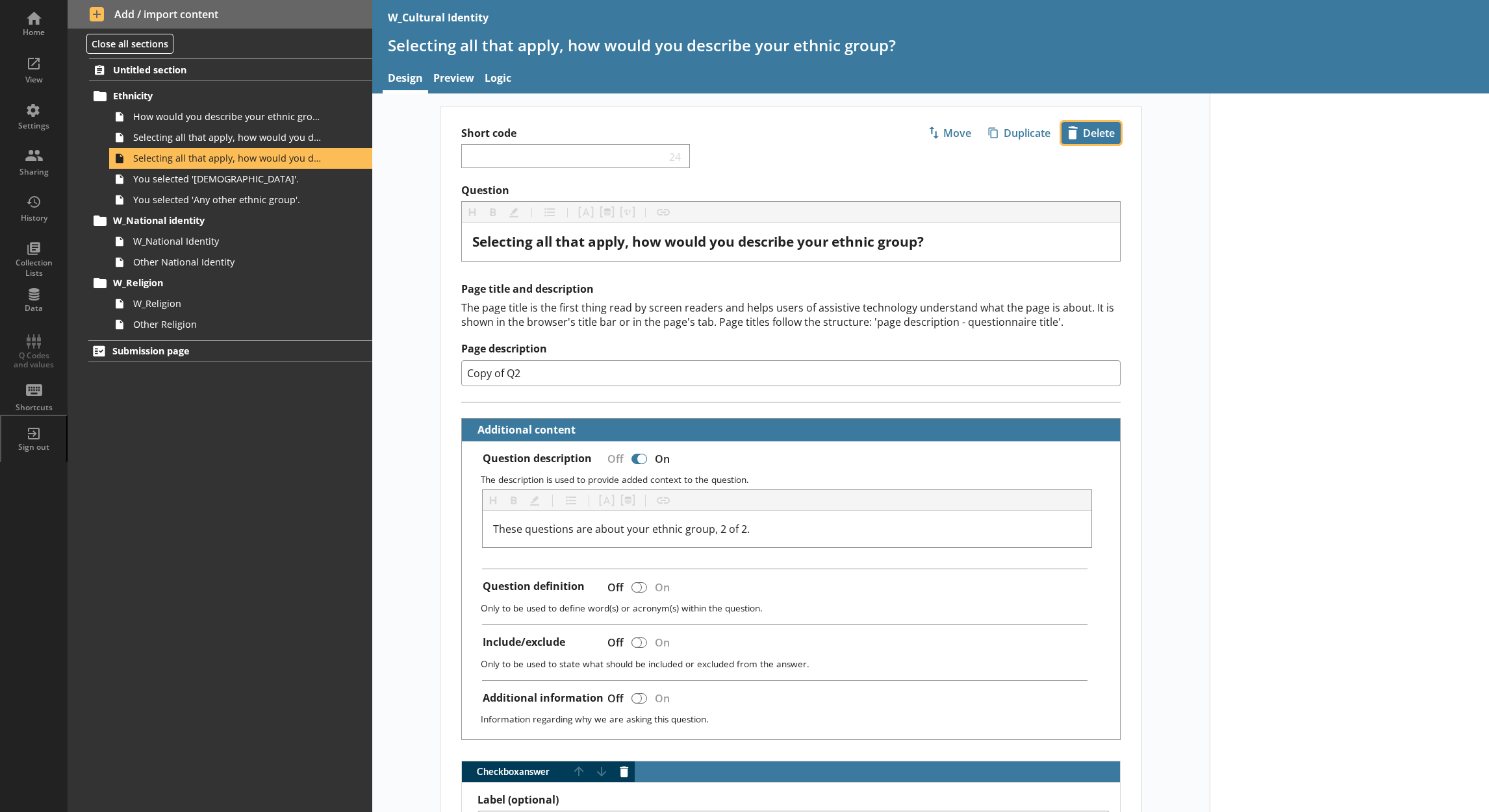
click at [1076, 138] on span "icon-delete Created with Sketch. [GEOGRAPHIC_DATA]" at bounding box center [1091, 133] width 57 height 21
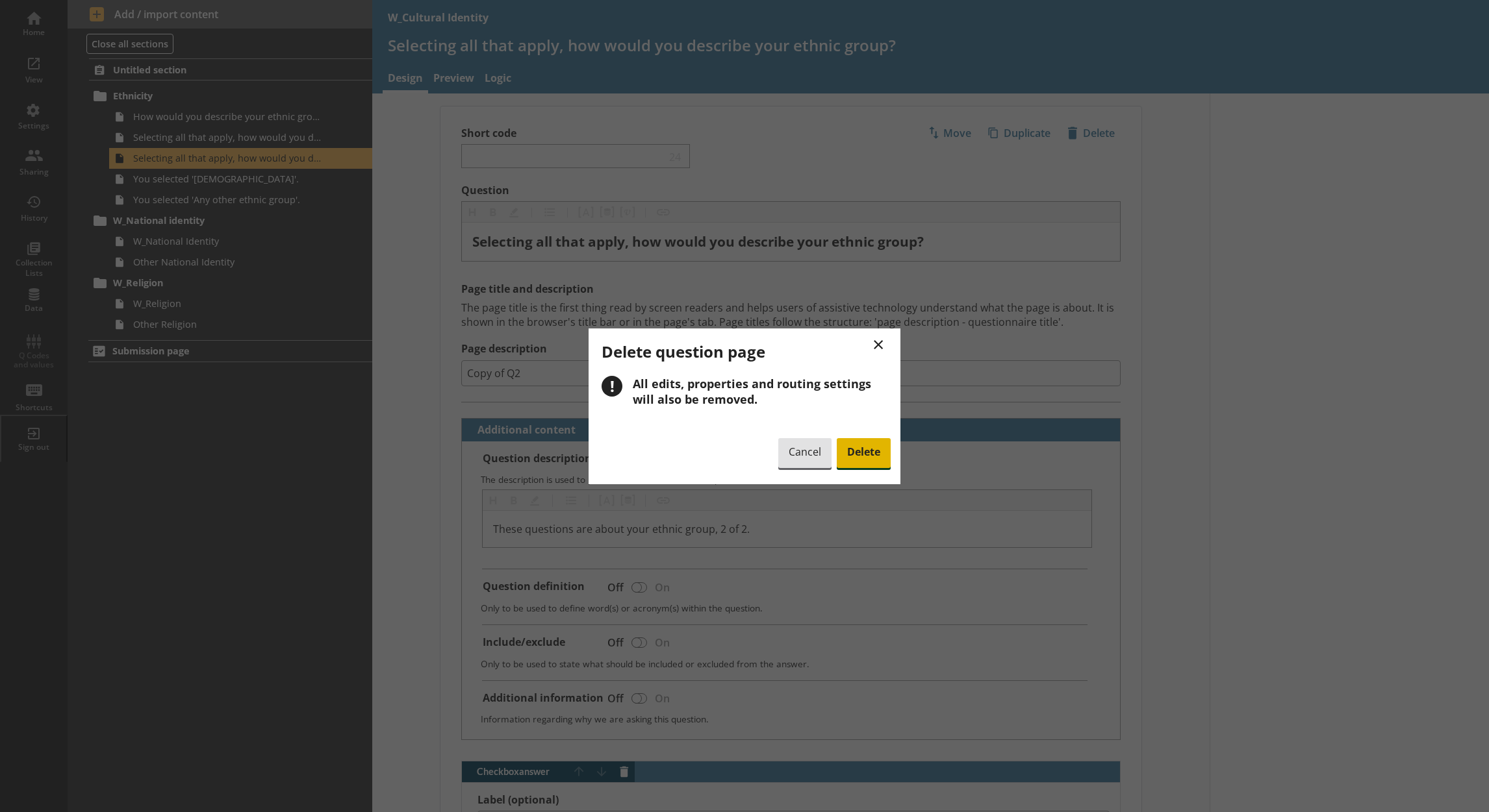
click at [843, 445] on span "Delete" at bounding box center [864, 453] width 54 height 30
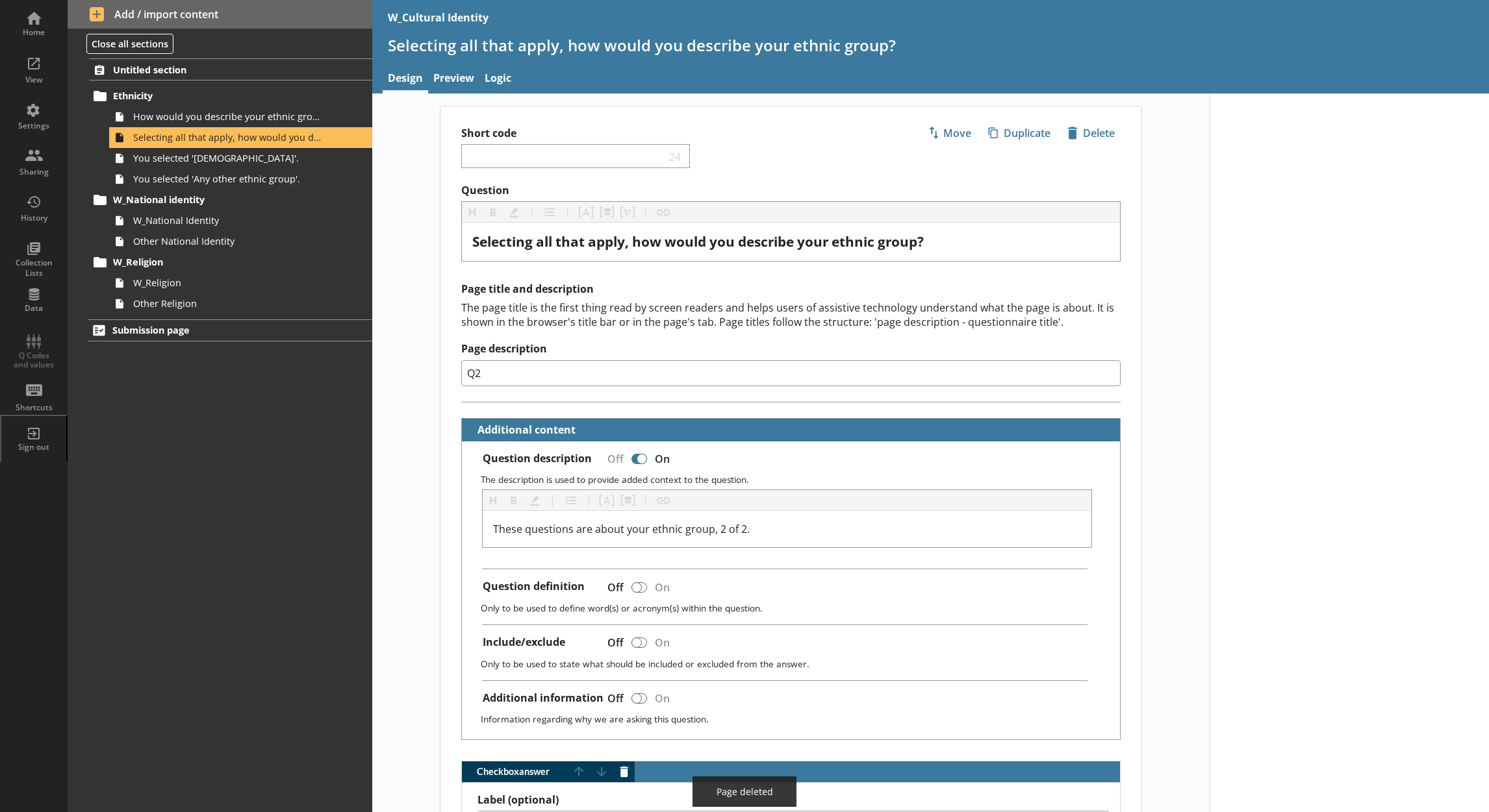
type textarea "x"
click at [451, 79] on link "Preview" at bounding box center [454, 80] width 51 height 28
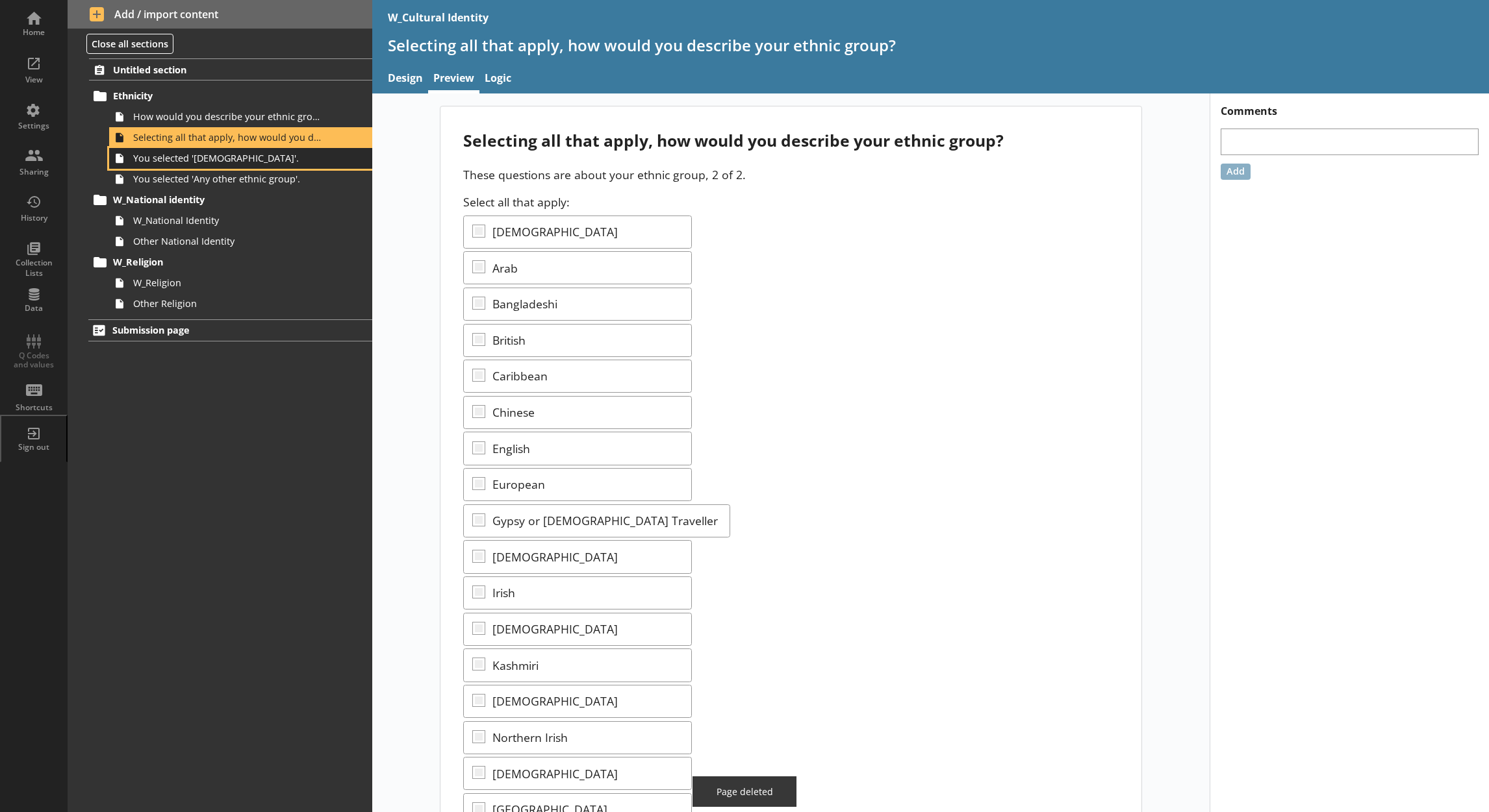
click at [293, 160] on span "You selected '[DEMOGRAPHIC_DATA]'." at bounding box center [228, 158] width 190 height 12
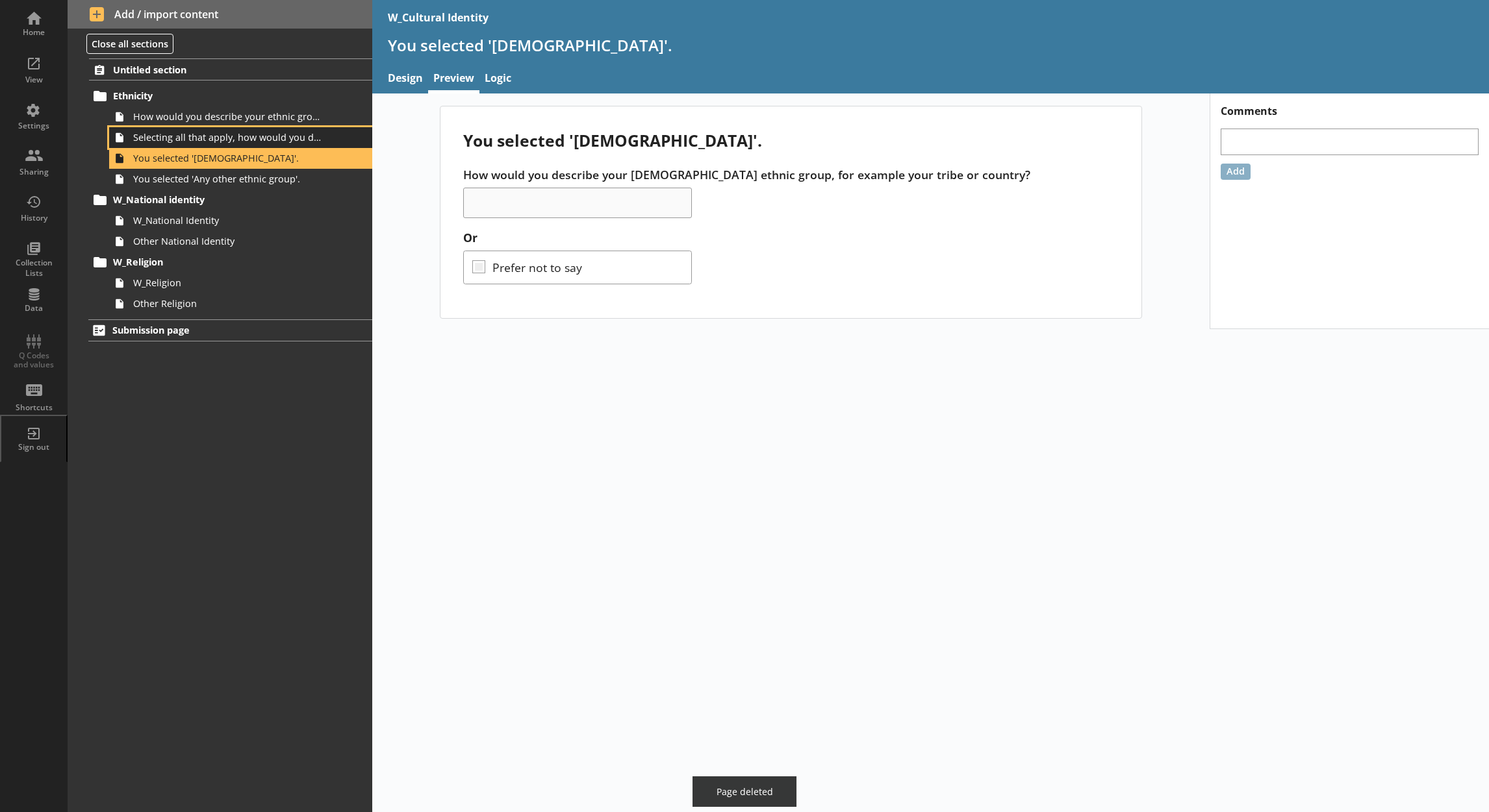
click at [289, 143] on span "Selecting all that apply, how would you describe your ethnic group?" at bounding box center [228, 137] width 190 height 12
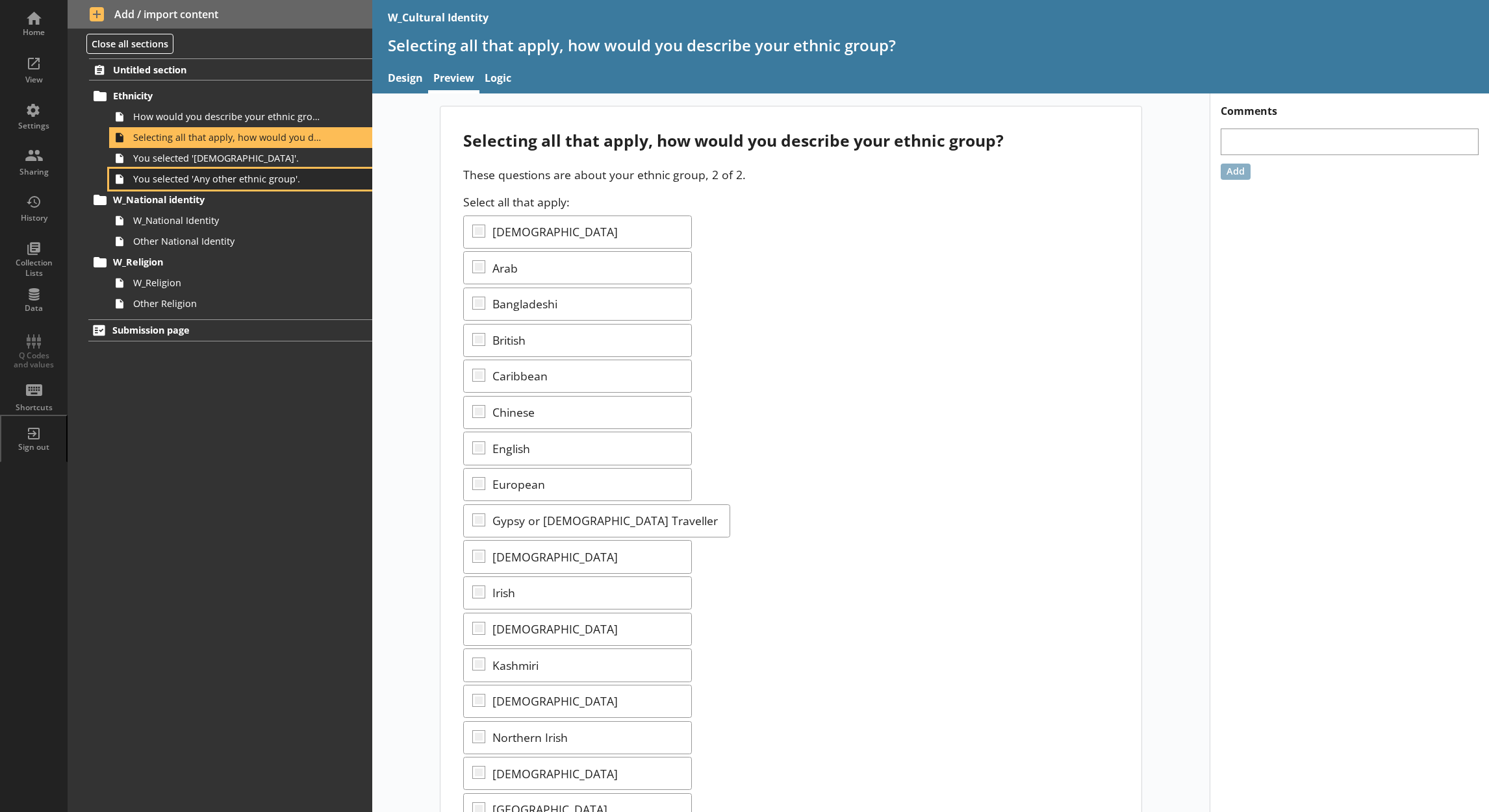
click at [260, 169] on link "You selected 'Any other ethnic group'." at bounding box center [240, 179] width 263 height 21
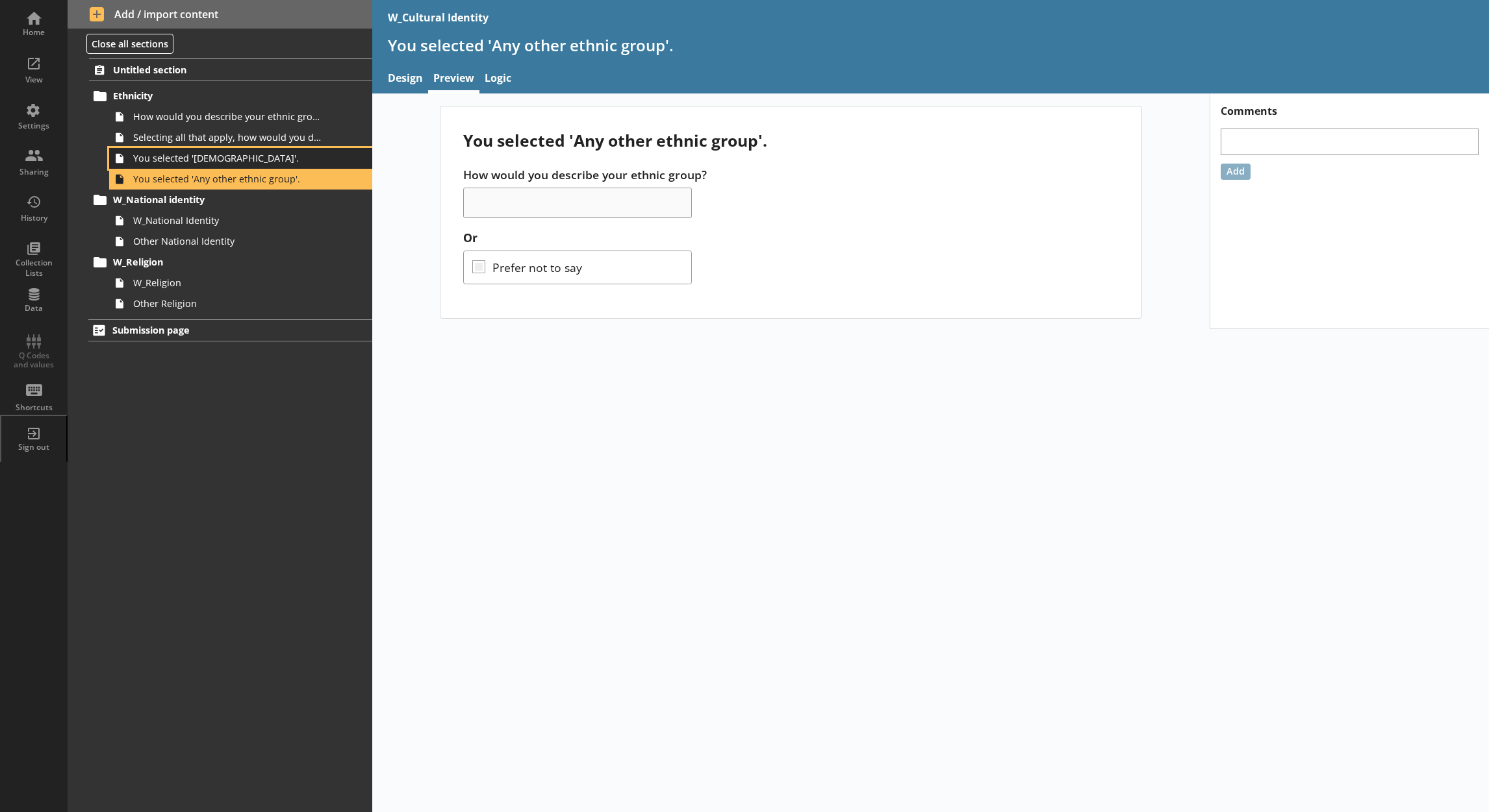
click at [262, 159] on span "You selected '[DEMOGRAPHIC_DATA]'." at bounding box center [228, 158] width 190 height 12
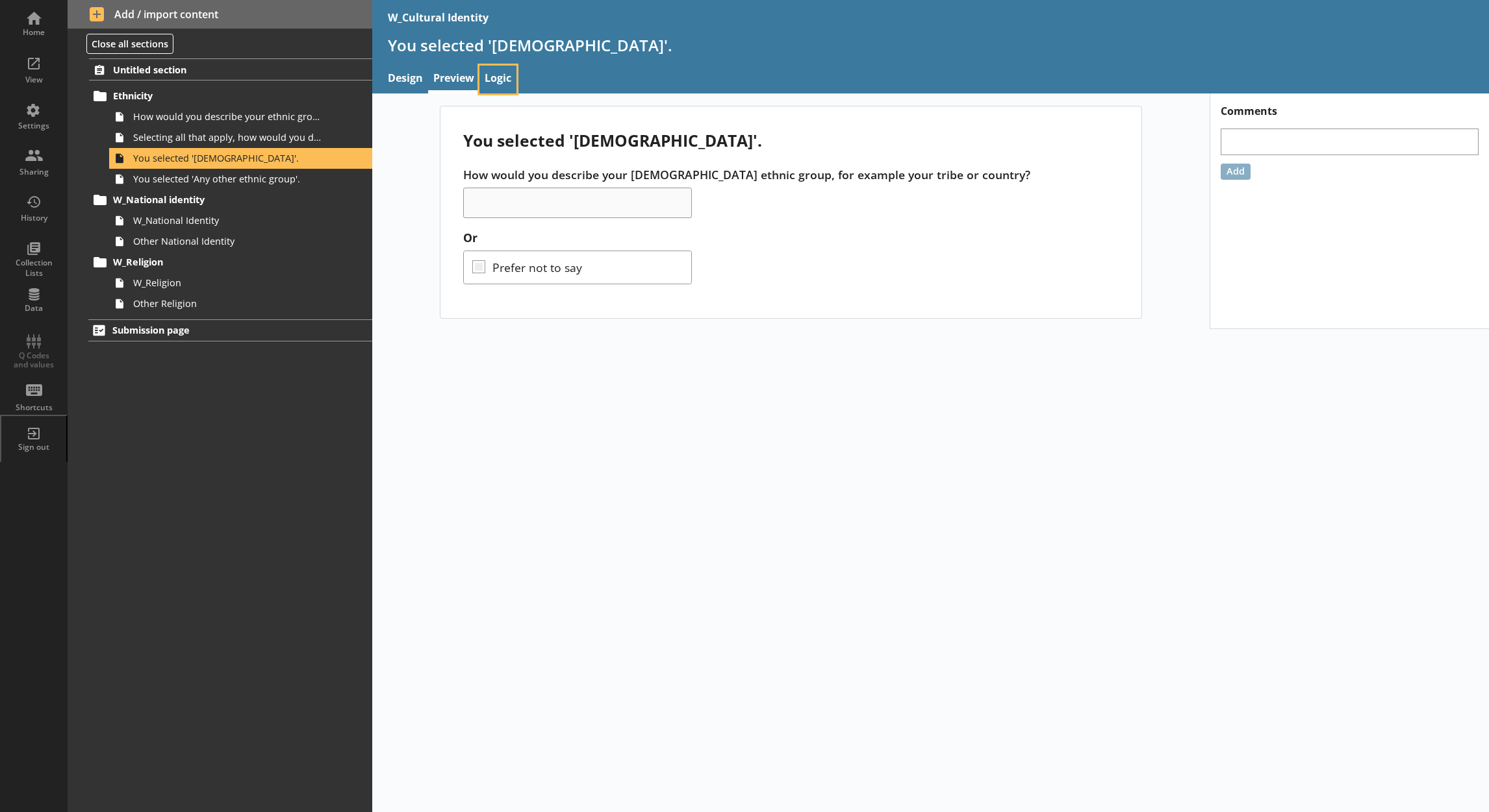
click at [515, 85] on link "Logic" at bounding box center [498, 80] width 37 height 28
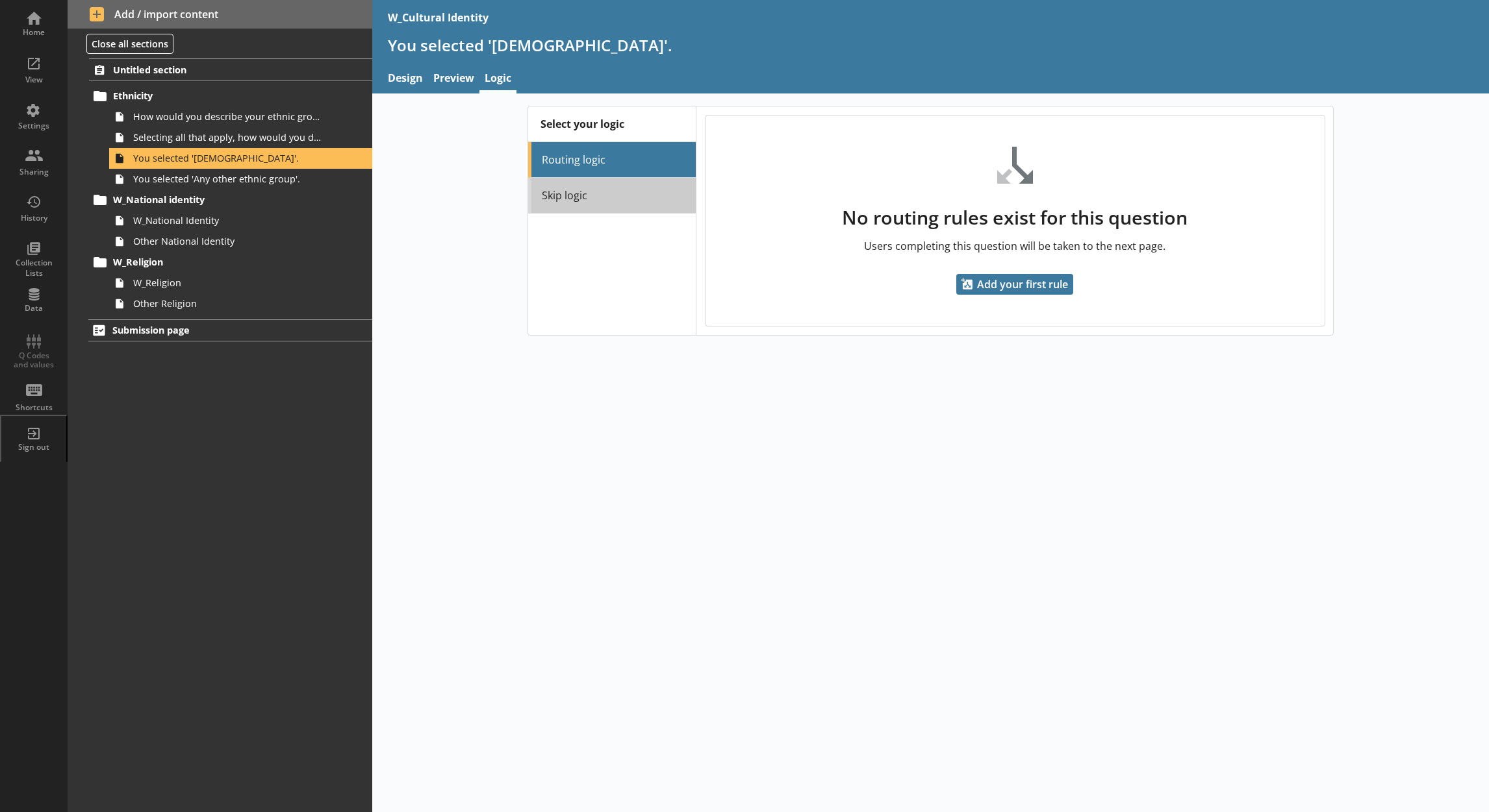
click at [631, 211] on link "Skip logic" at bounding box center [612, 196] width 168 height 36
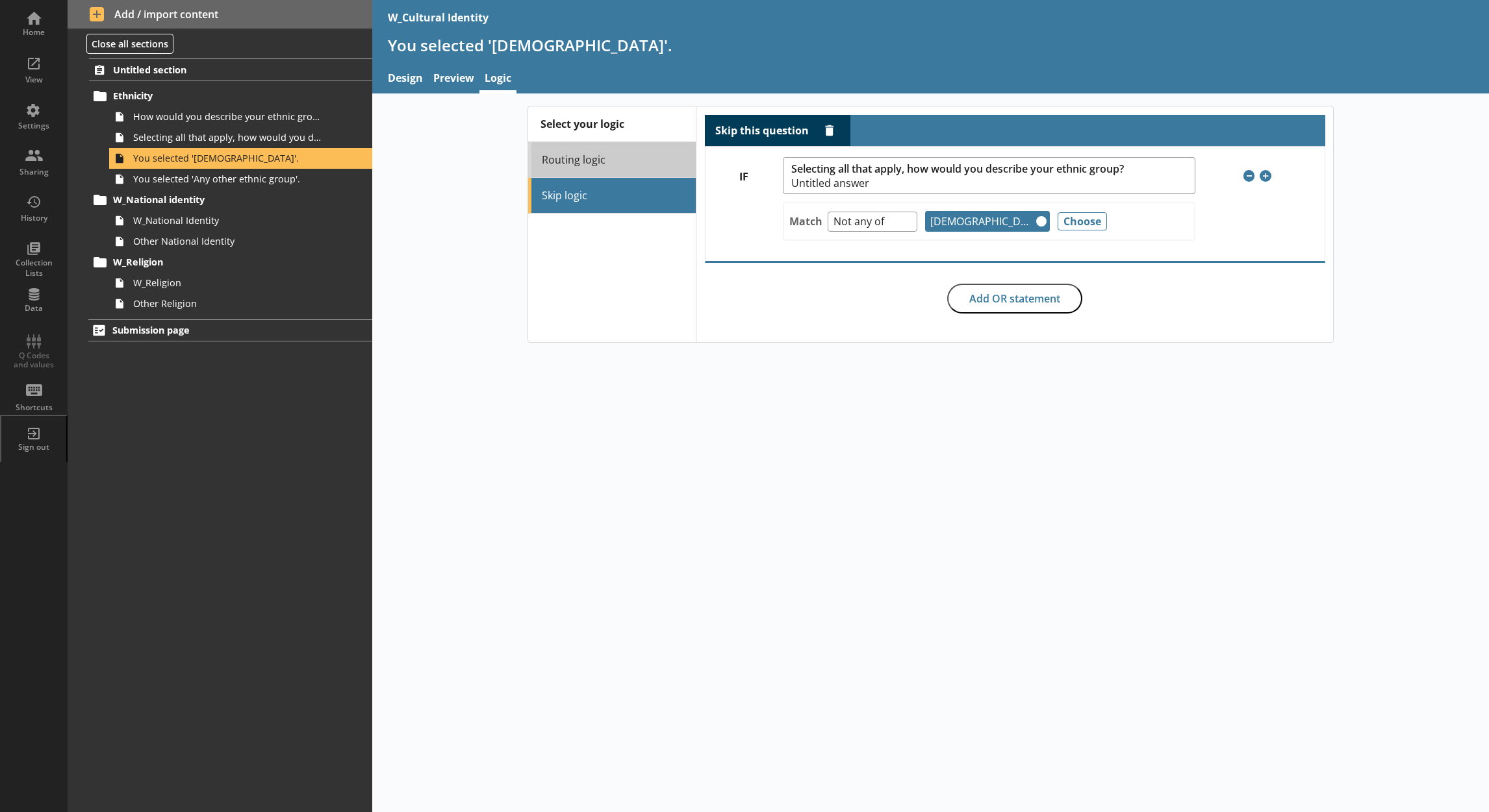
click at [619, 147] on link "Routing logic" at bounding box center [612, 160] width 168 height 36
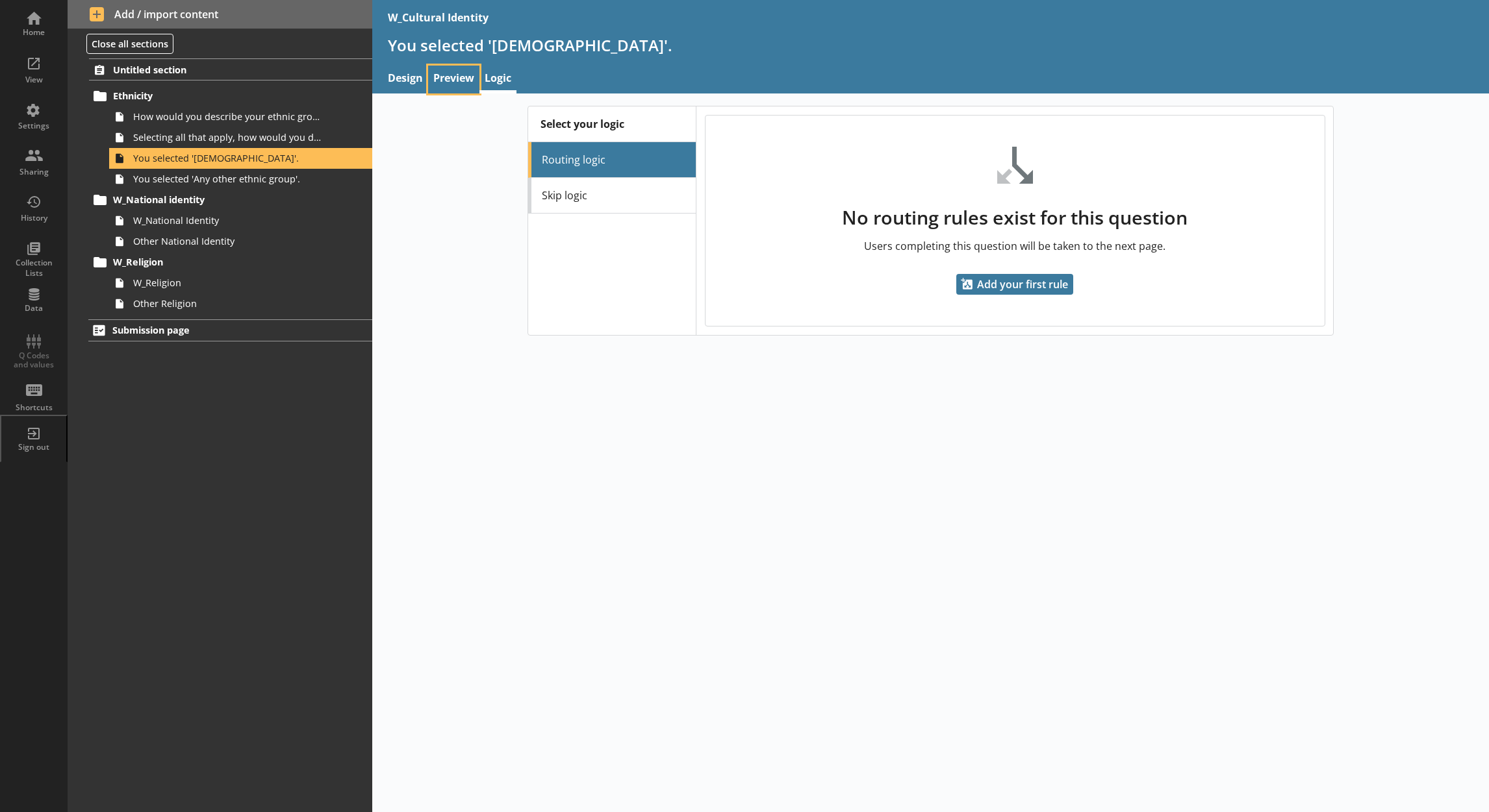
click at [452, 71] on link "Preview" at bounding box center [454, 80] width 51 height 28
